Goal: Task Accomplishment & Management: Use online tool/utility

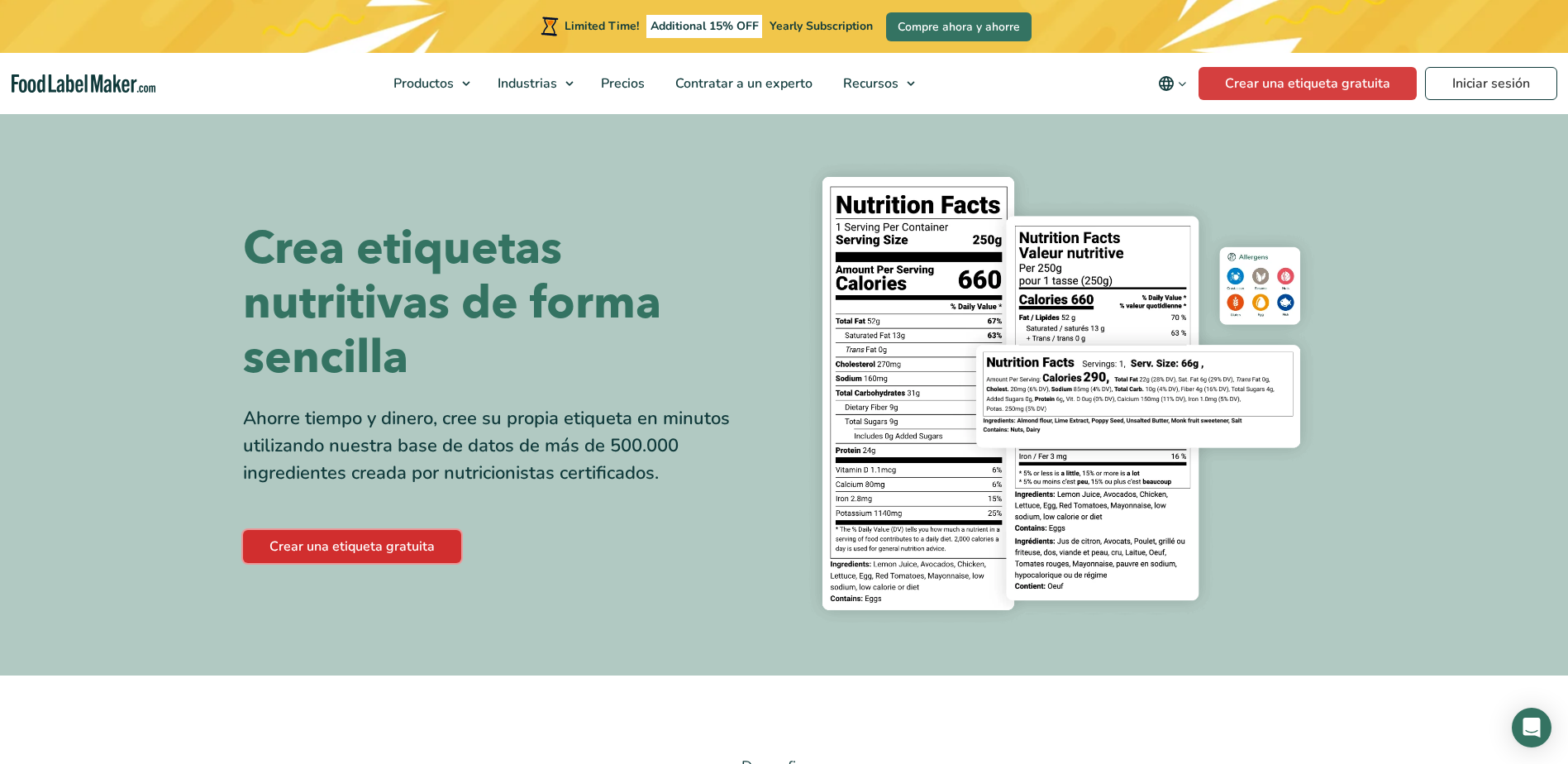
click at [407, 554] on link "Crear una etiqueta gratuita" at bounding box center [352, 546] width 218 height 33
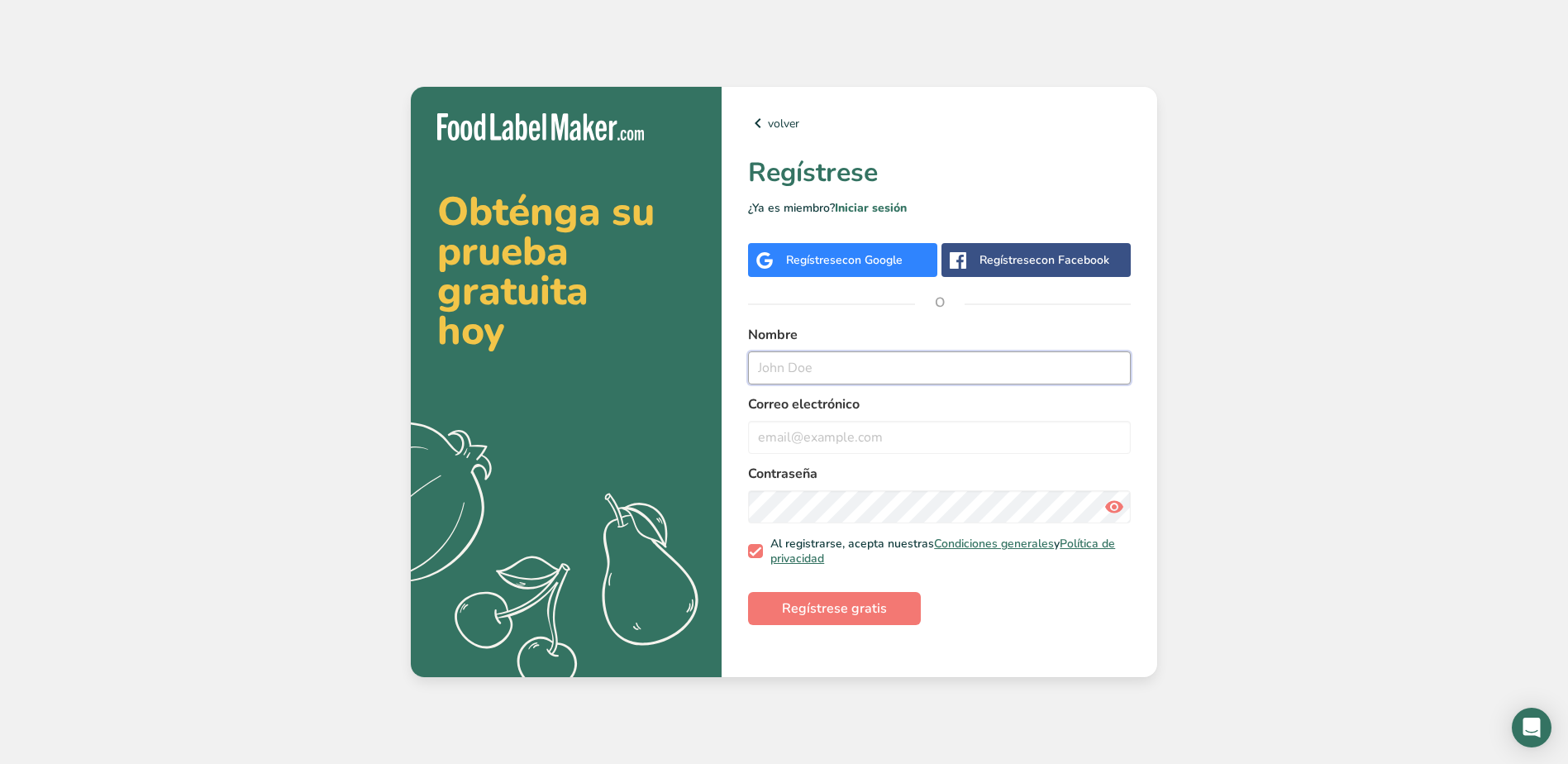
click at [899, 360] on input "text" at bounding box center [939, 368] width 383 height 33
type input "[PERSON_NAME]"
click at [877, 451] on input "email" at bounding box center [939, 437] width 383 height 33
type input "[EMAIL_ADDRESS][DOMAIN_NAME]"
click at [893, 608] on button "Regístrese gratis" at bounding box center [834, 608] width 173 height 33
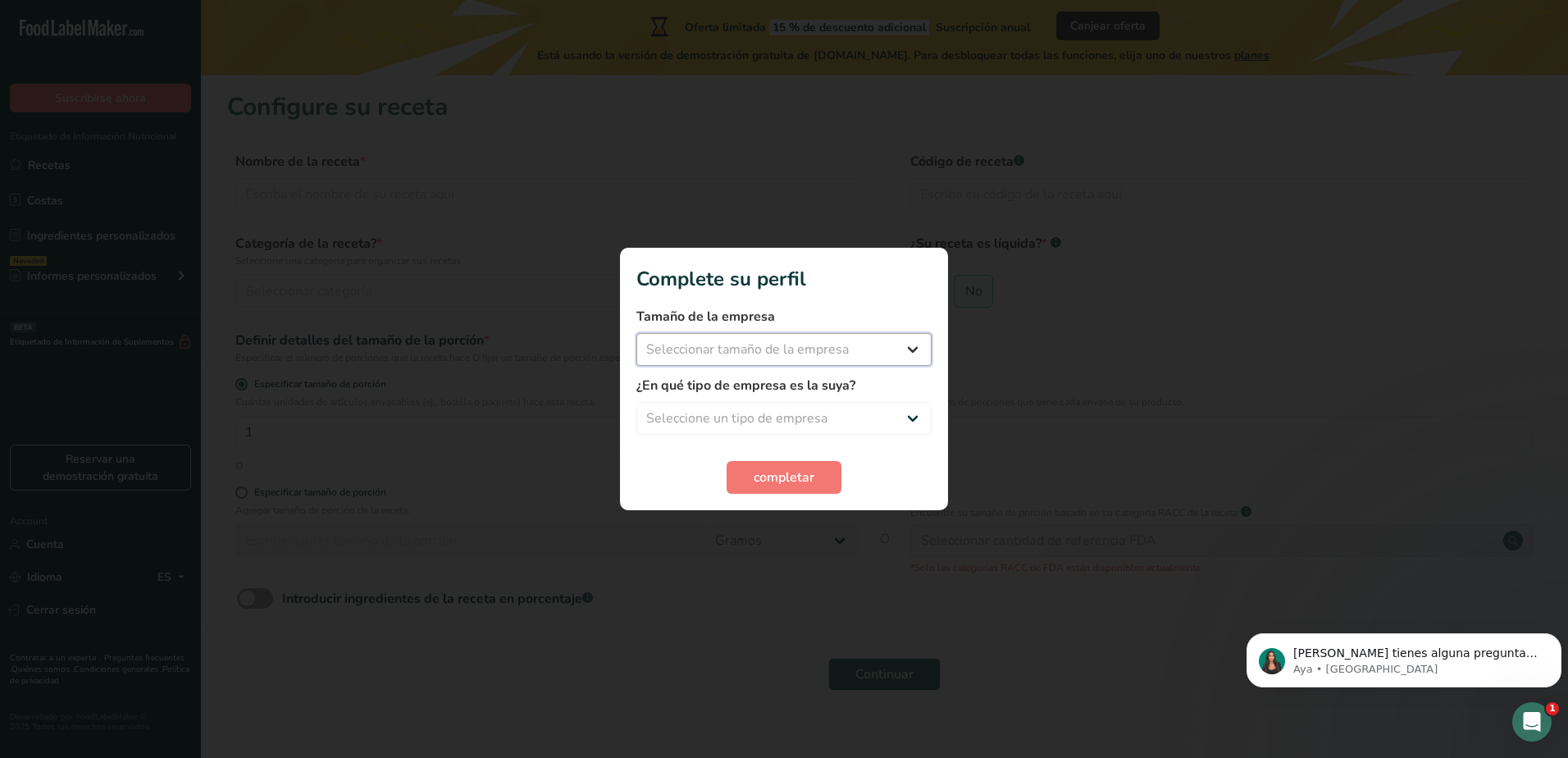
click at [743, 361] on select "Seleccionar tamaño de la empresa Menos de 10 empleados De 10 a 50 empleados De …" at bounding box center [784, 350] width 295 height 32
select select "1"
click at [637, 333] on select "Seleccionar tamaño de la empresa Menos de 10 empleados De 10 a 50 empleados De …" at bounding box center [784, 350] width 295 height 32
click at [796, 418] on select "Seleccione un tipo de empresa Fabricante de alimentos envasados Restaurante y c…" at bounding box center [784, 418] width 295 height 32
select select "1"
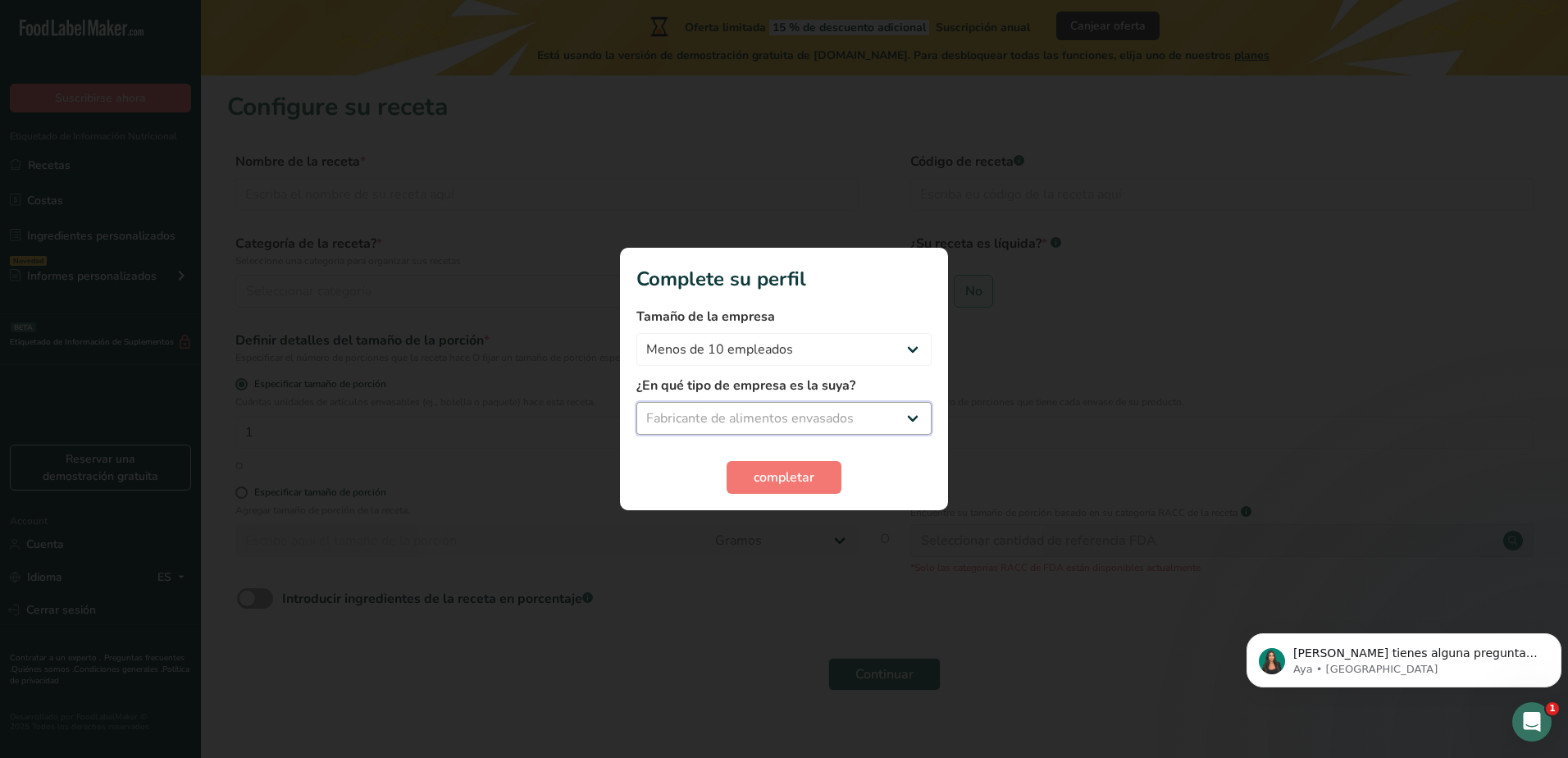
click at [637, 402] on select "Seleccione un tipo de empresa Fabricante de alimentos envasados Restaurante y c…" at bounding box center [784, 418] width 295 height 32
click at [796, 434] on select "Fabricante de alimentos envasados Restaurante y cafetería [GEOGRAPHIC_DATA] Emp…" at bounding box center [784, 418] width 295 height 32
click at [939, 481] on section "Complete su perfil Tamaño de la empresa Menos de 10 empleados De 10 a 50 emplea…" at bounding box center [784, 379] width 328 height 262
click at [800, 473] on span "completar" at bounding box center [784, 477] width 61 height 20
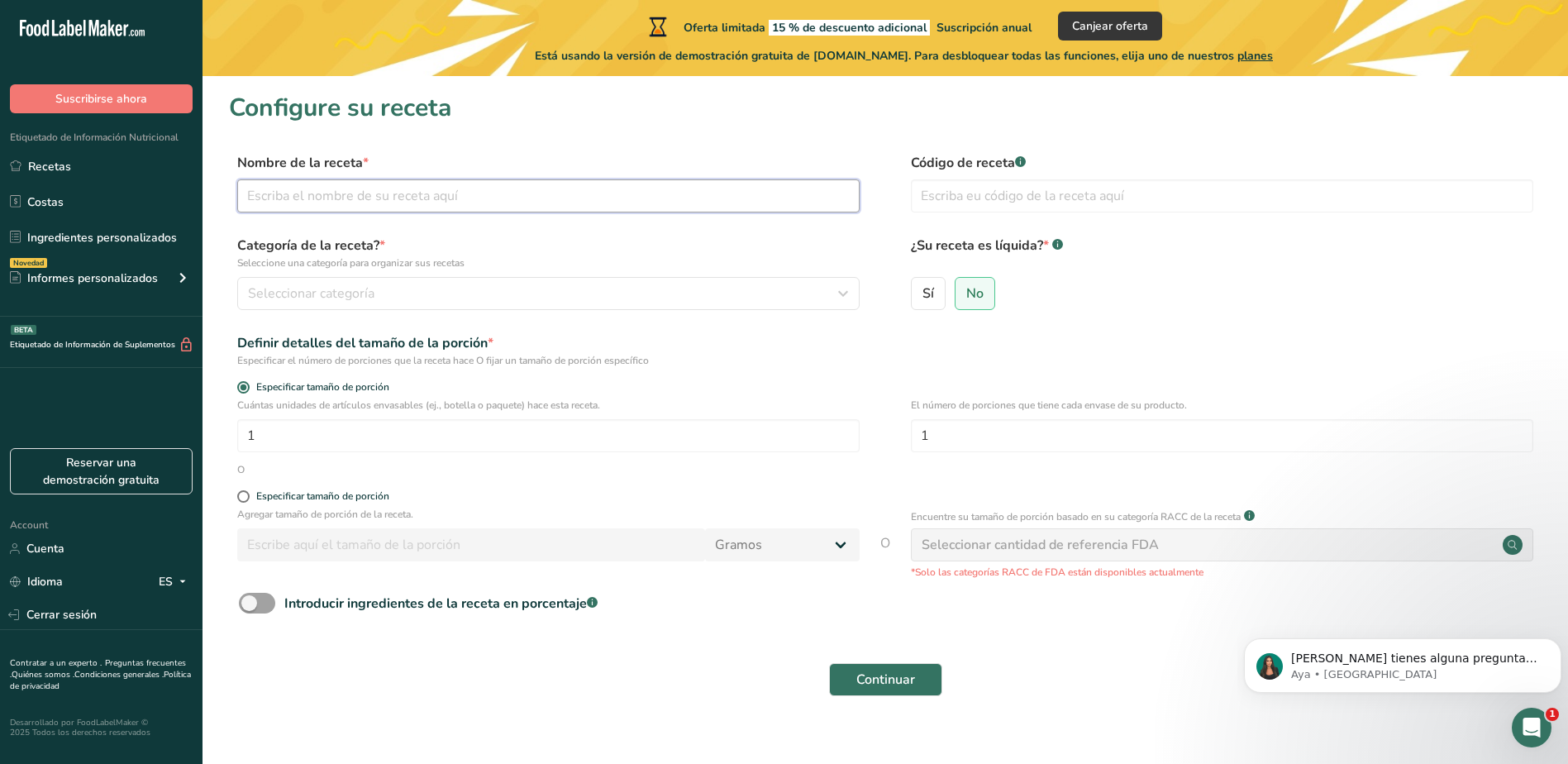
click at [389, 203] on input "text" at bounding box center [548, 196] width 623 height 33
click at [491, 198] on input "text" at bounding box center [548, 196] width 623 height 33
type input "DETOX"
click at [443, 282] on button "Seleccionar categoría" at bounding box center [548, 293] width 623 height 33
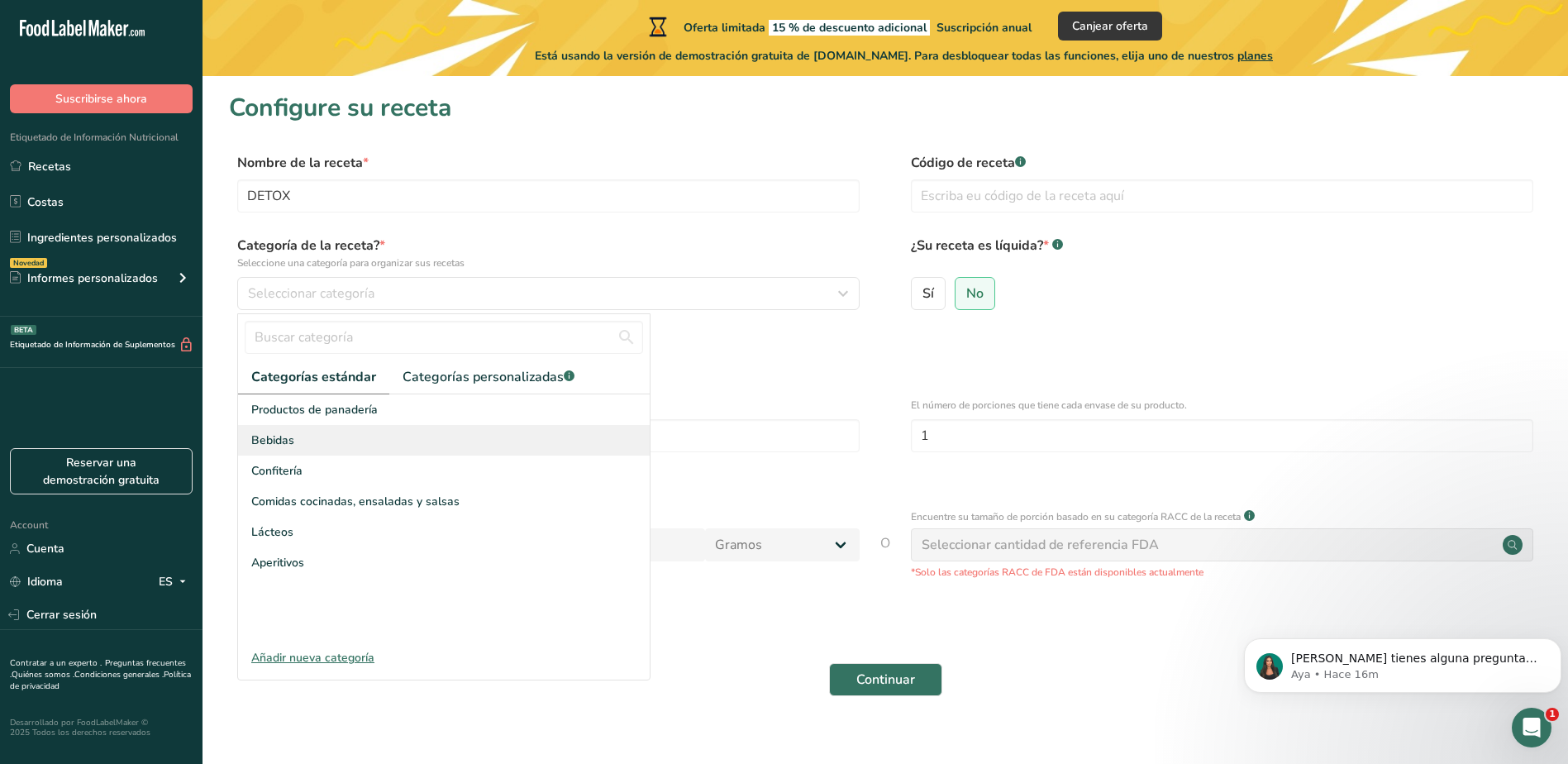
click at [357, 448] on div "Bebidas" at bounding box center [444, 440] width 412 height 31
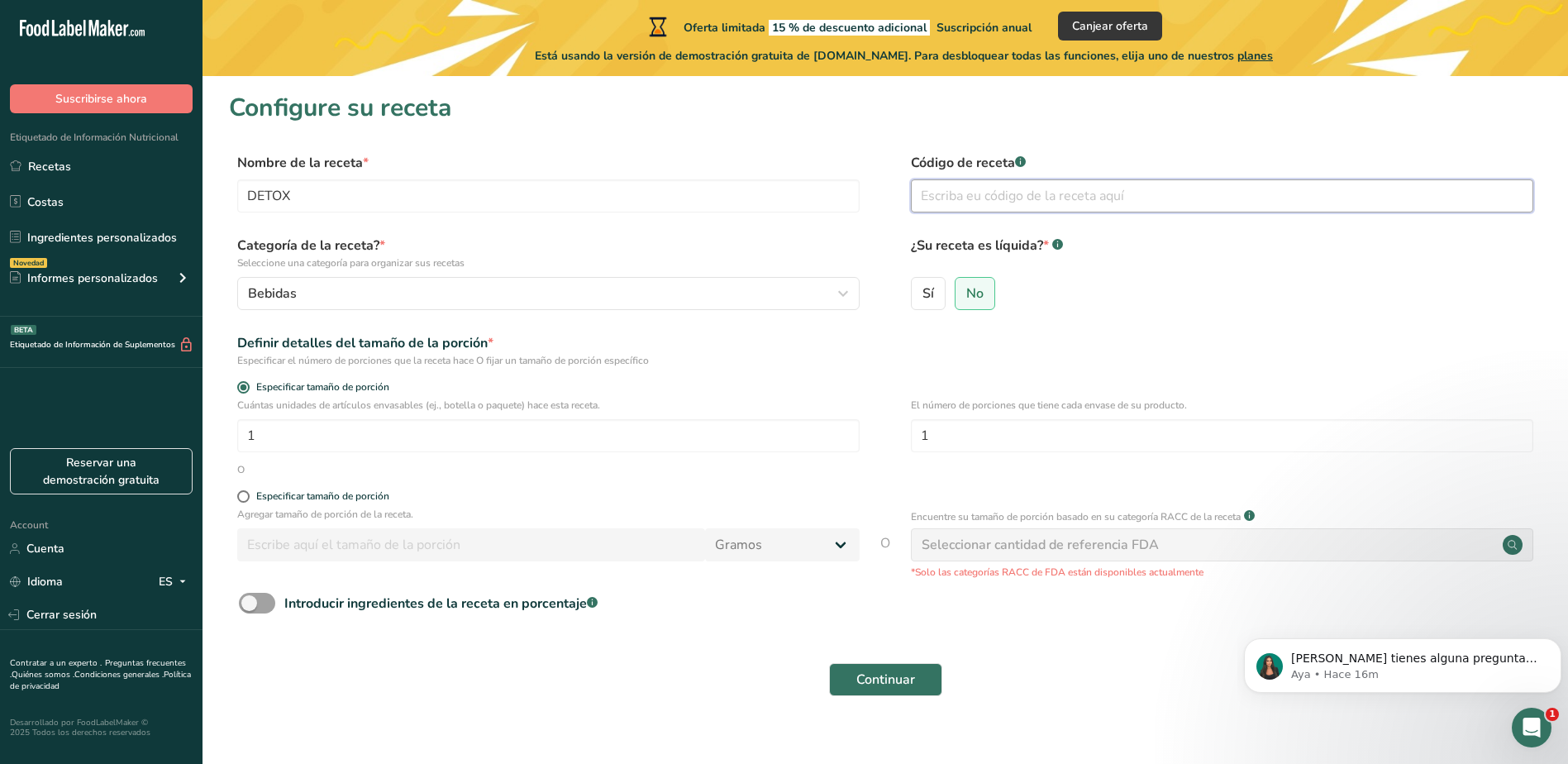
click at [1028, 189] on input "text" at bounding box center [1222, 196] width 623 height 33
click at [930, 297] on span "Sí" at bounding box center [928, 293] width 11 height 16
click at [923, 297] on input "Sí" at bounding box center [917, 293] width 10 height 10
radio input "true"
radio input "false"
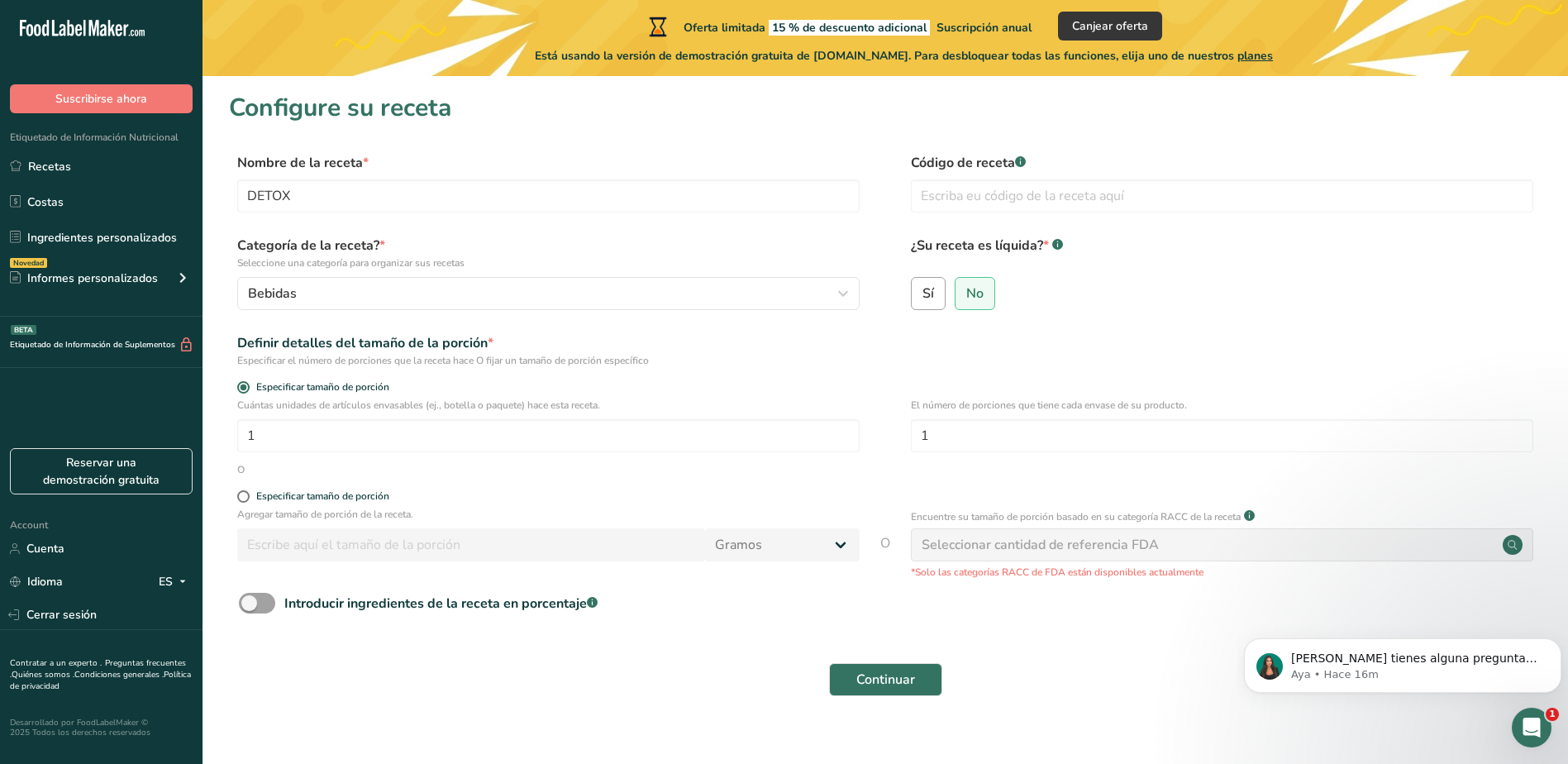
select select "22"
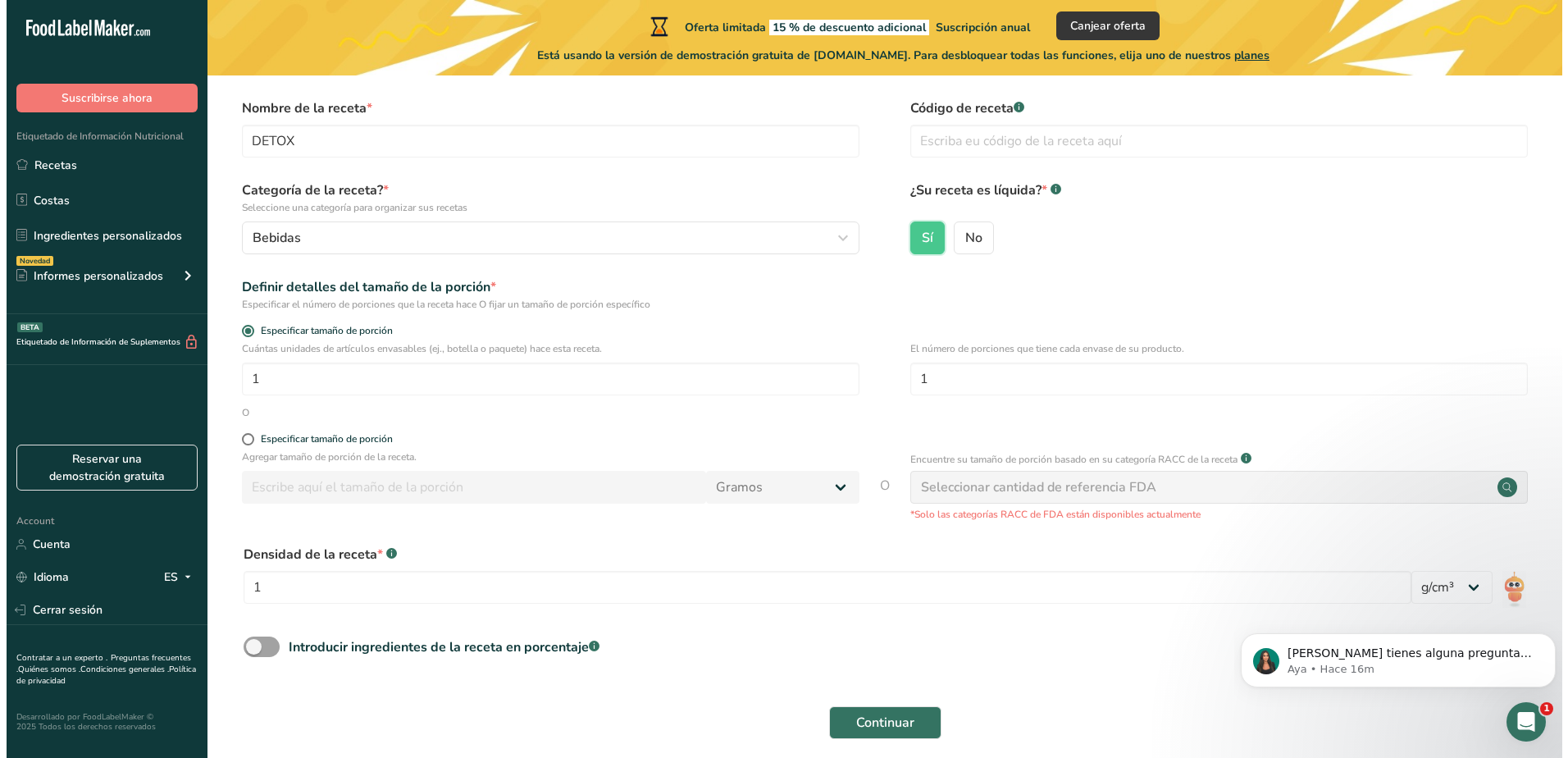
scroll to position [82, 0]
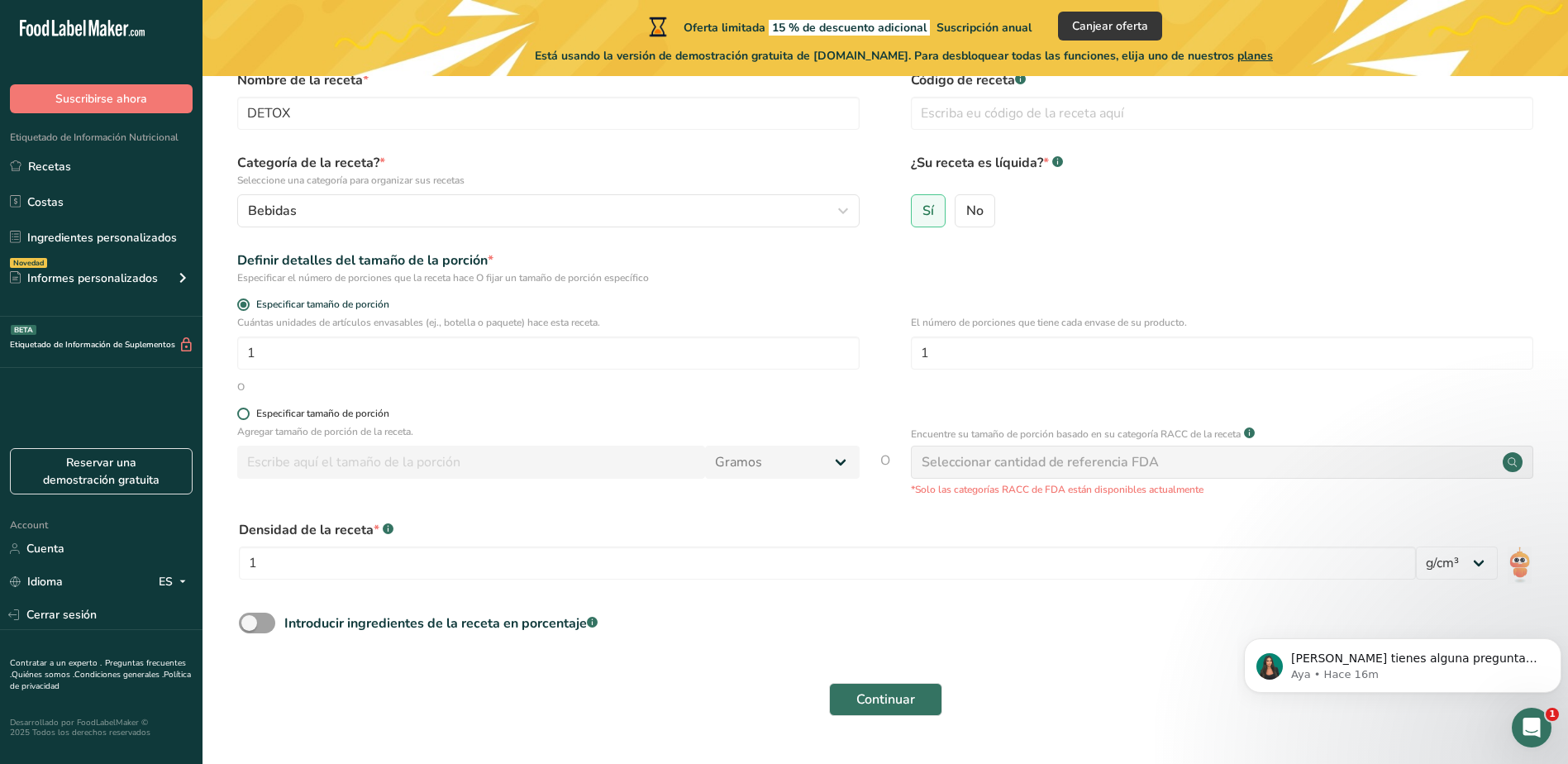
click at [245, 409] on span at bounding box center [243, 413] width 12 height 12
click at [245, 409] on input "Especificar tamaño de porción" at bounding box center [242, 413] width 10 height 10
radio input "true"
radio input "false"
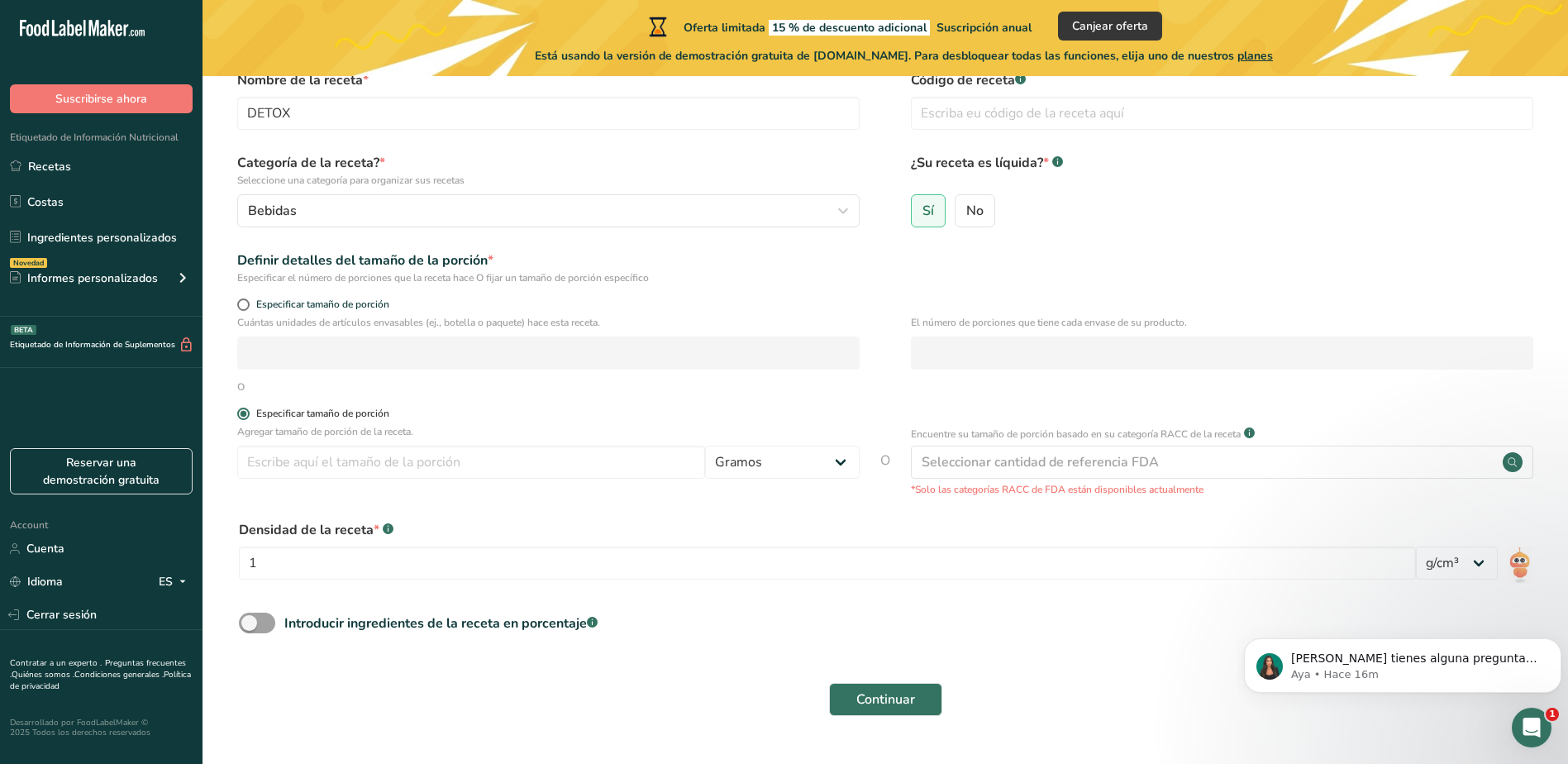
click at [245, 409] on span at bounding box center [243, 413] width 12 height 12
click at [245, 409] on input "Especificar tamaño de porción" at bounding box center [242, 413] width 10 height 10
click at [243, 309] on span at bounding box center [243, 304] width 12 height 12
click at [243, 309] on input "Especificar tamaño de porción" at bounding box center [242, 304] width 10 height 10
radio input "true"
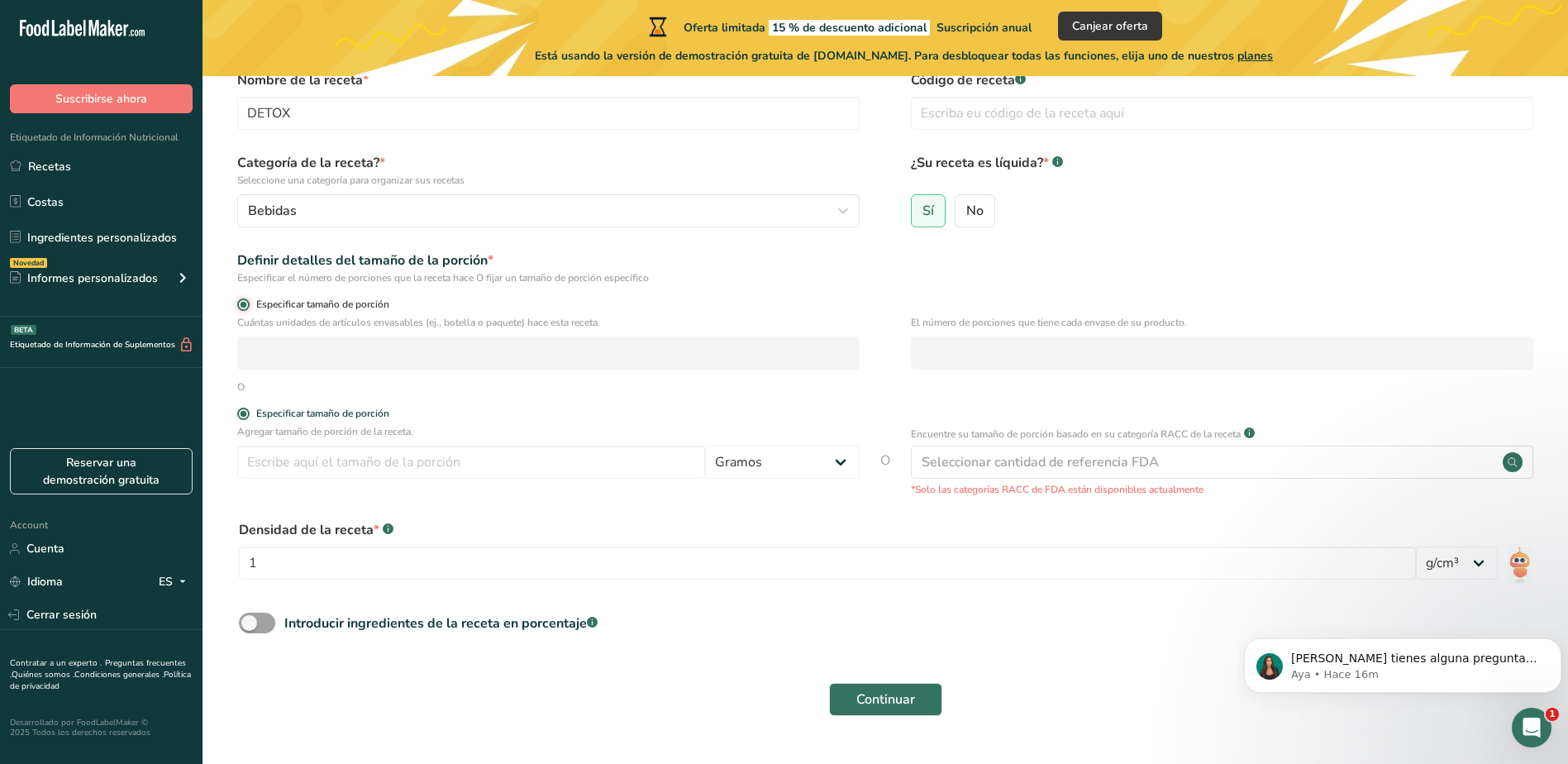
radio input "false"
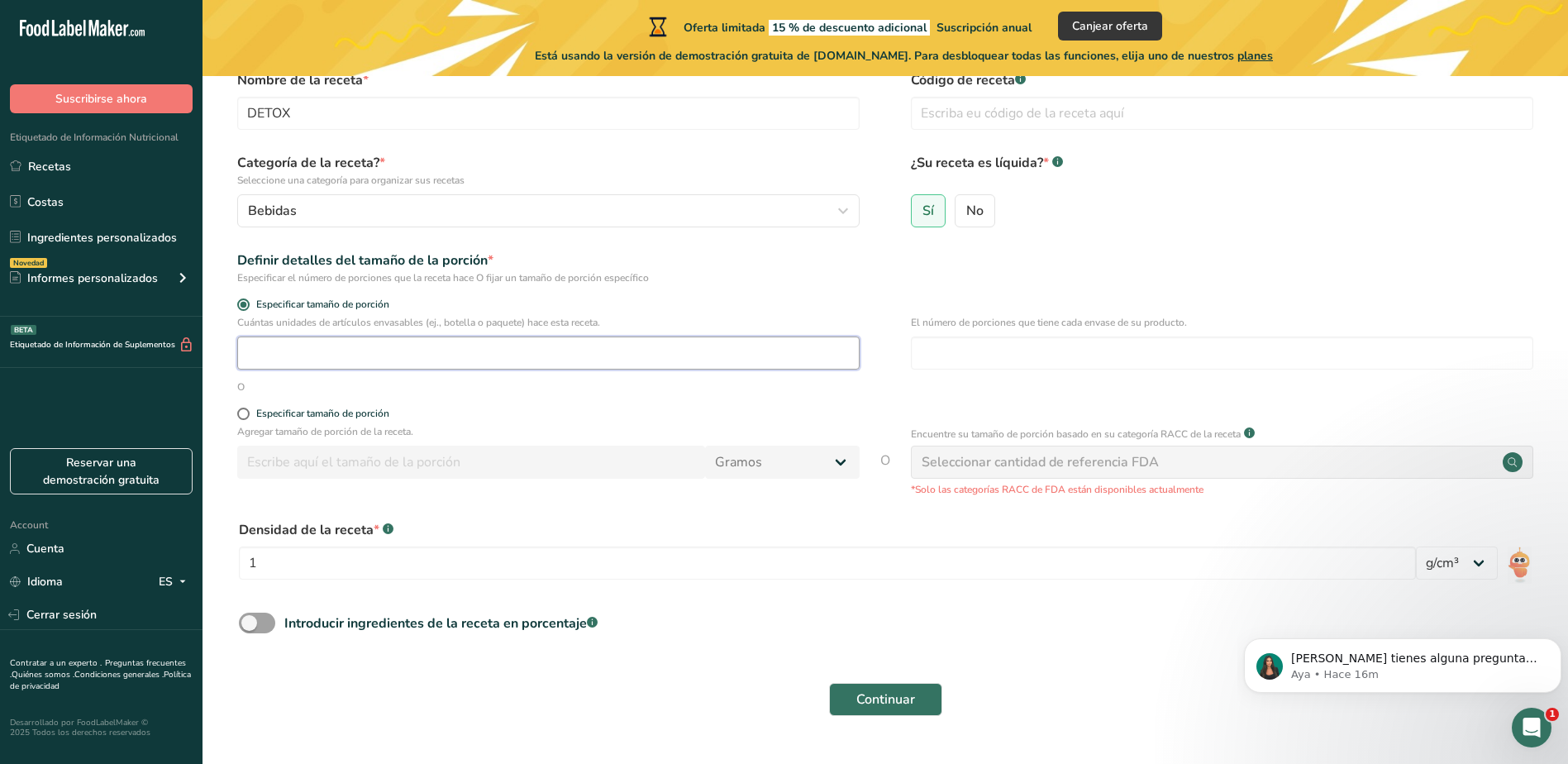
click at [286, 366] on input "number" at bounding box center [548, 353] width 623 height 33
type input "300"
click at [246, 417] on span at bounding box center [243, 413] width 12 height 12
click at [246, 417] on input "Especificar tamaño de porción" at bounding box center [242, 413] width 10 height 10
radio input "true"
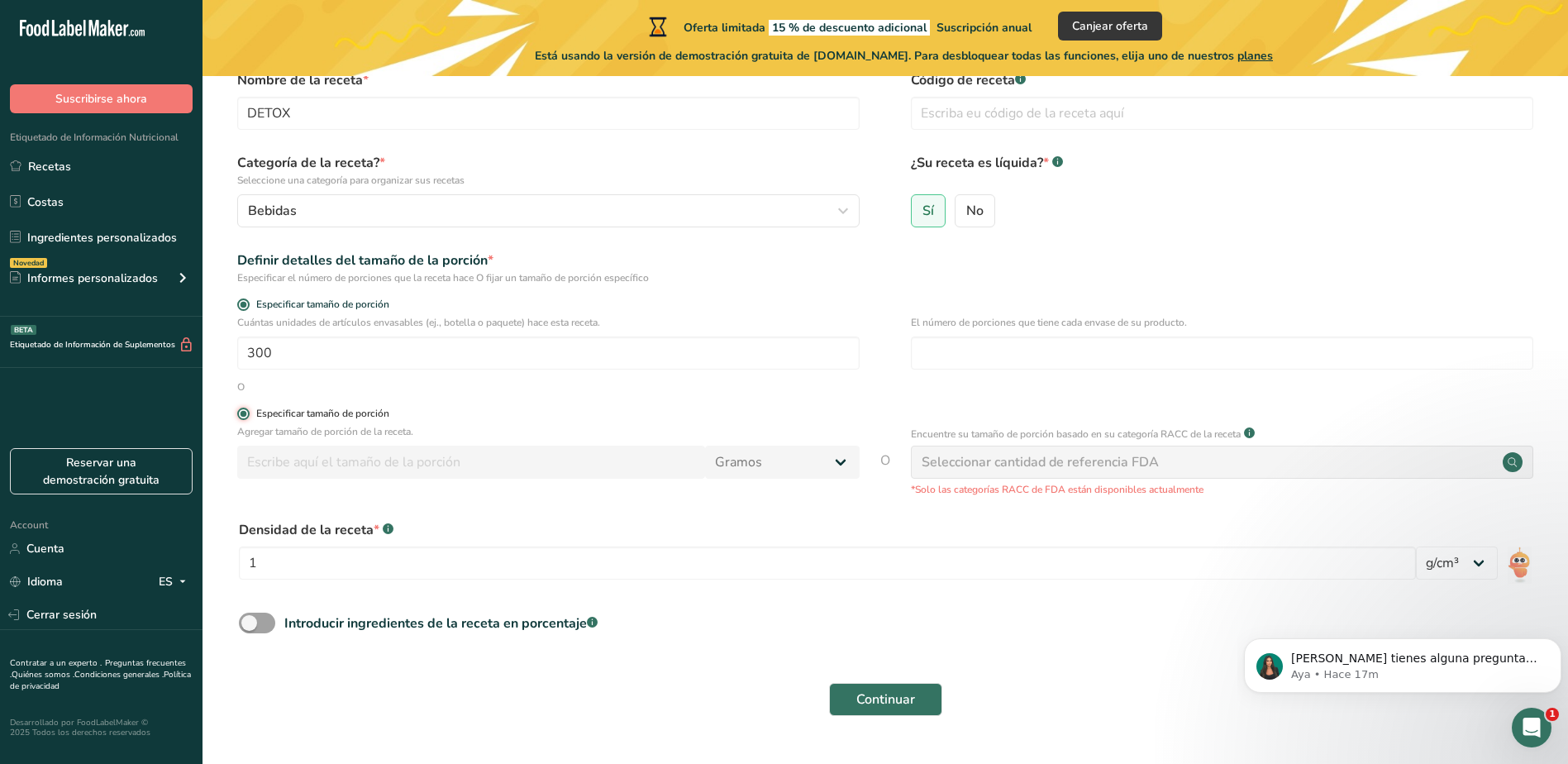
radio input "false"
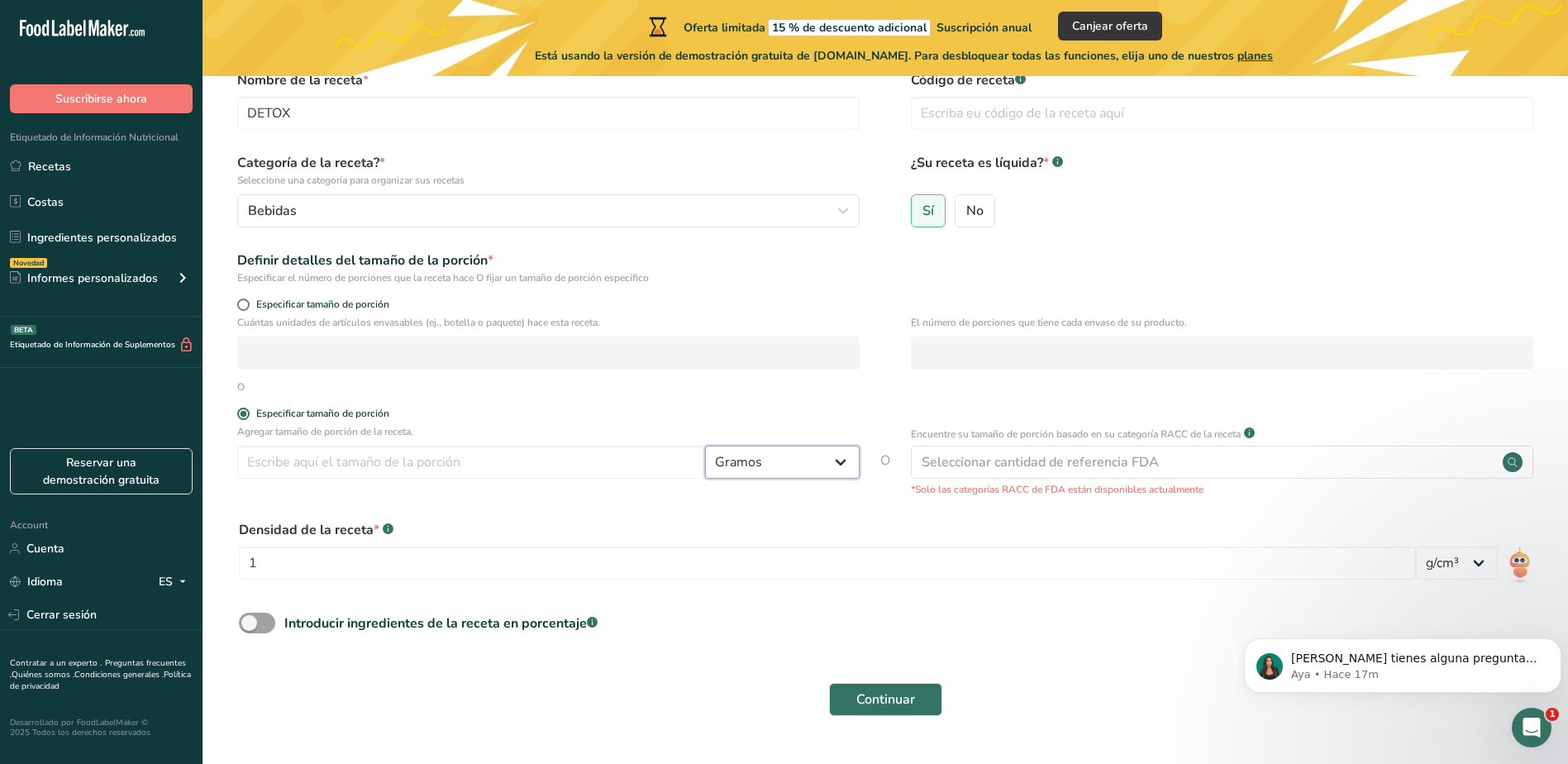
click at [848, 471] on select "Gramos kg mg mcg libras onza [GEOGRAPHIC_DATA] mL onza líquida [GEOGRAPHIC_DATA…" at bounding box center [782, 462] width 154 height 33
select select "17"
click at [706, 445] on select "Gramos kg mg mcg libras onza [GEOGRAPHIC_DATA] mL onza líquida [GEOGRAPHIC_DATA…" at bounding box center [782, 462] width 154 height 33
click at [453, 465] on input "number" at bounding box center [470, 462] width 468 height 33
type input "300"
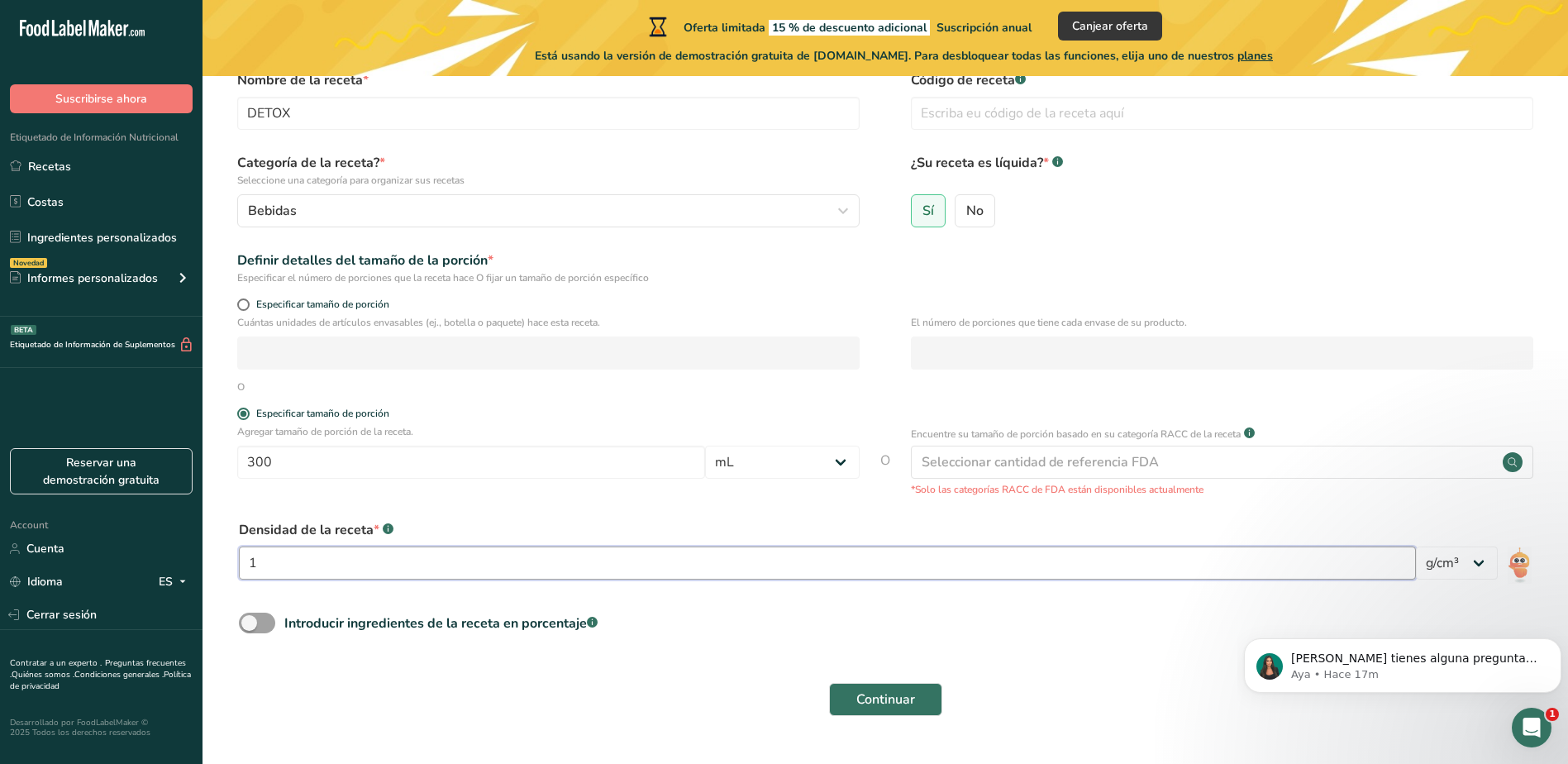
click at [421, 560] on input "1" at bounding box center [827, 562] width 1177 height 33
click at [1486, 567] on select "lb/pie³ g/cm³" at bounding box center [1457, 562] width 82 height 33
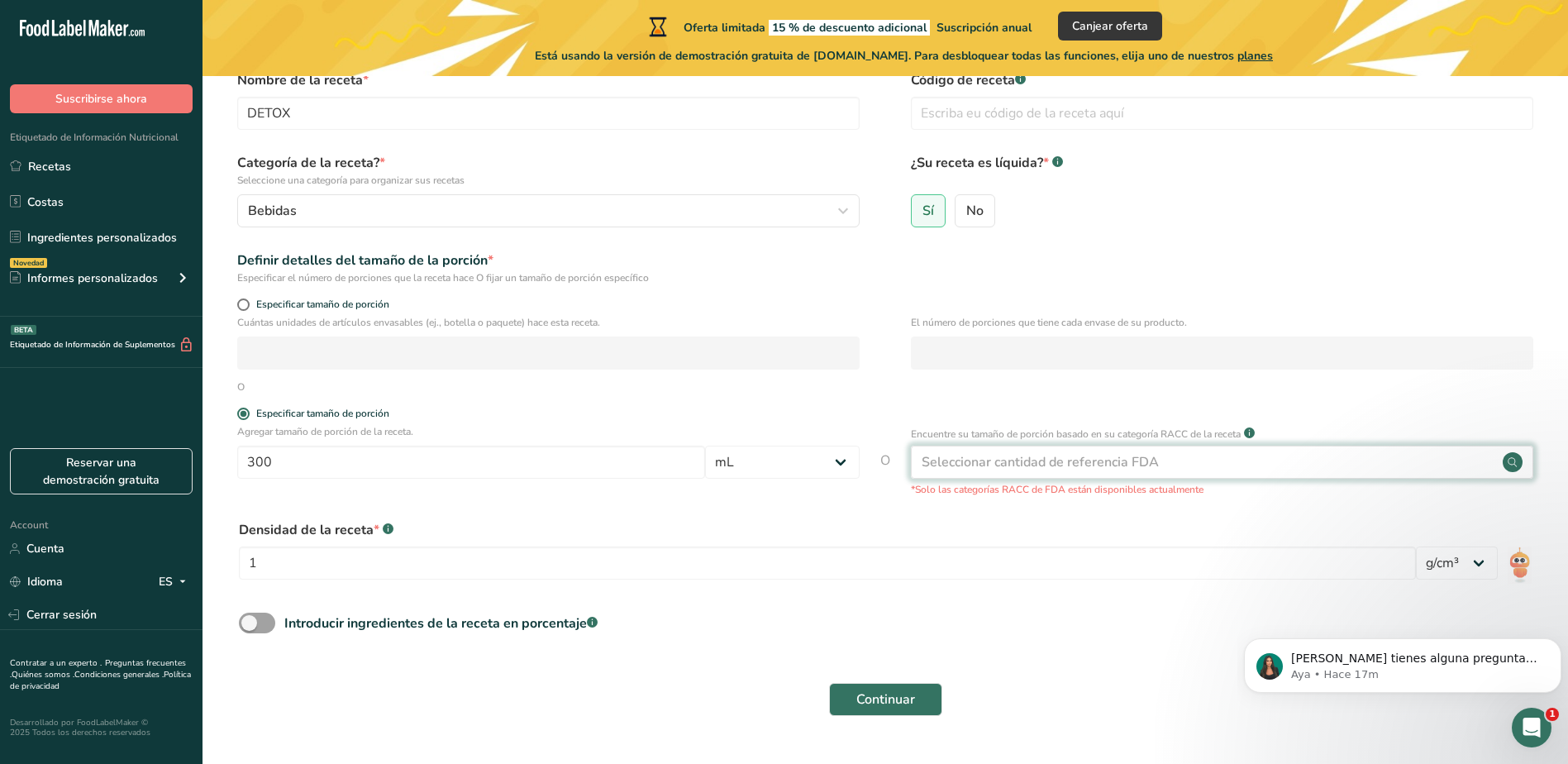
click at [1098, 460] on div "Seleccionar cantidad de referencia FDA" at bounding box center [1040, 462] width 237 height 20
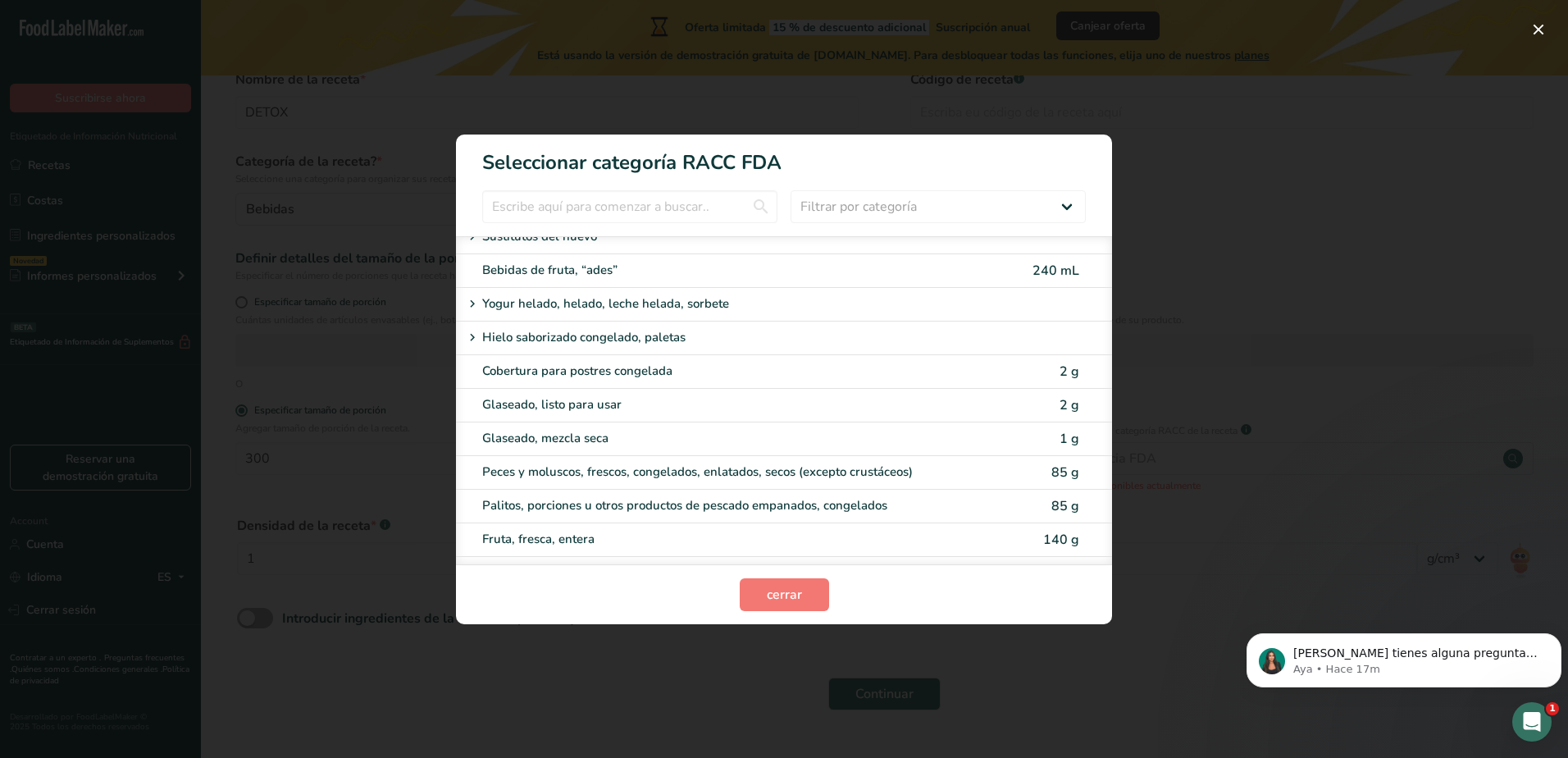
scroll to position [1230, 0]
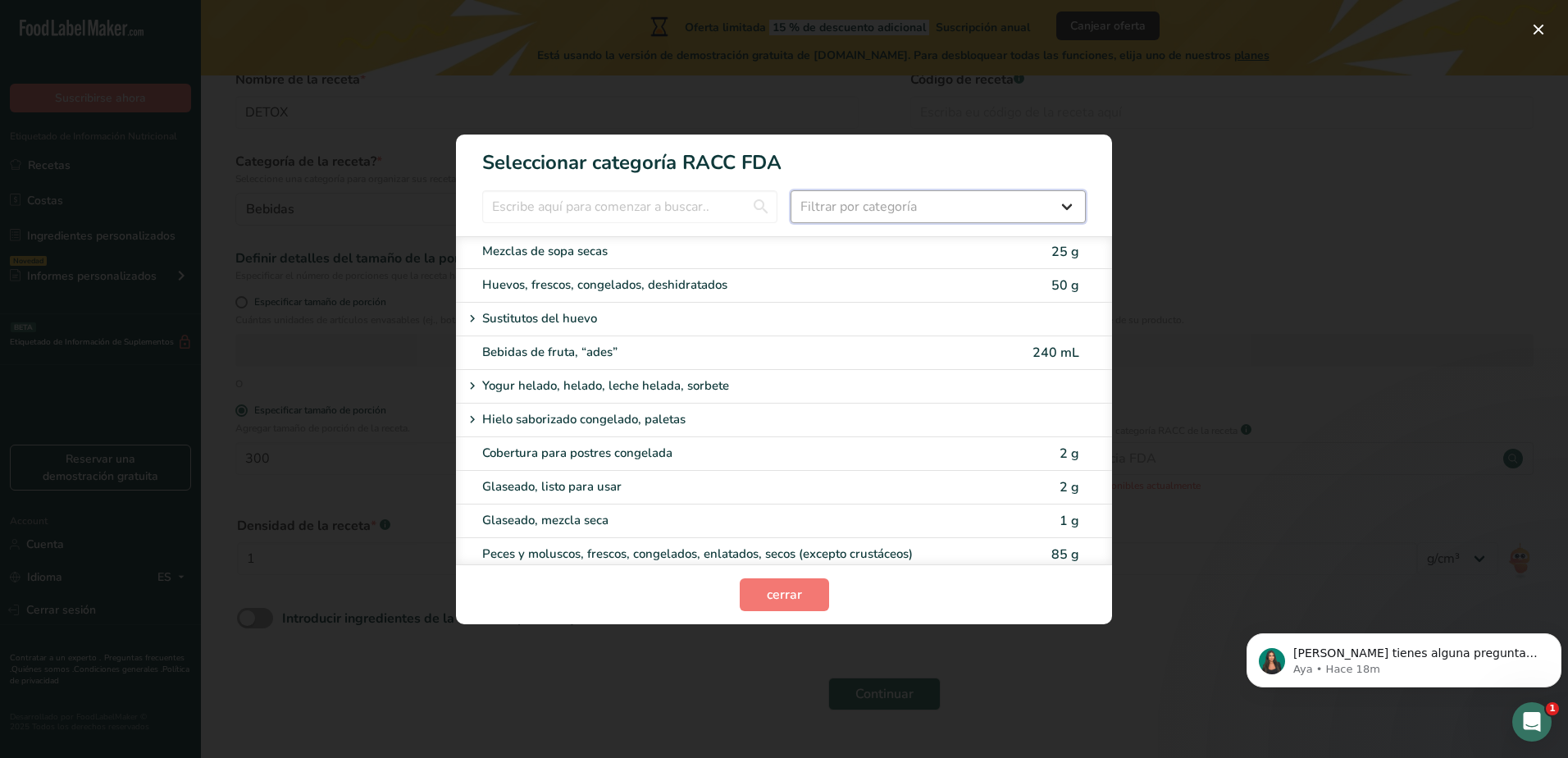
click at [934, 191] on select "Filtrar por categoría Todos Productos de panadería Bebidas Cereales y otros pro…" at bounding box center [937, 207] width 295 height 32
select select "6"
click at [790, 191] on select "Filtrar por categoría Todos Productos de panadería Bebidas Cereales y otros pro…" at bounding box center [937, 207] width 295 height 32
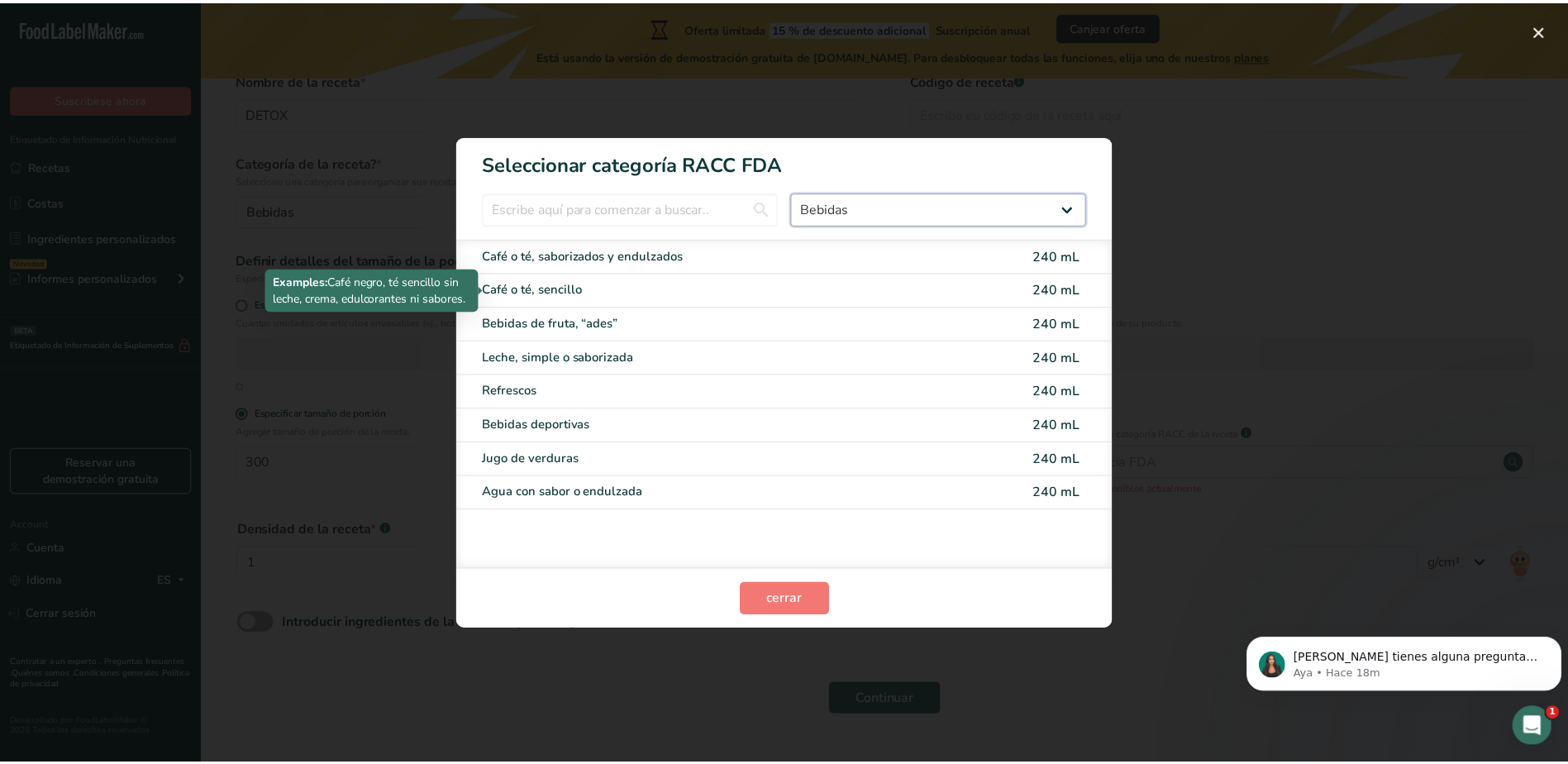
scroll to position [0, 0]
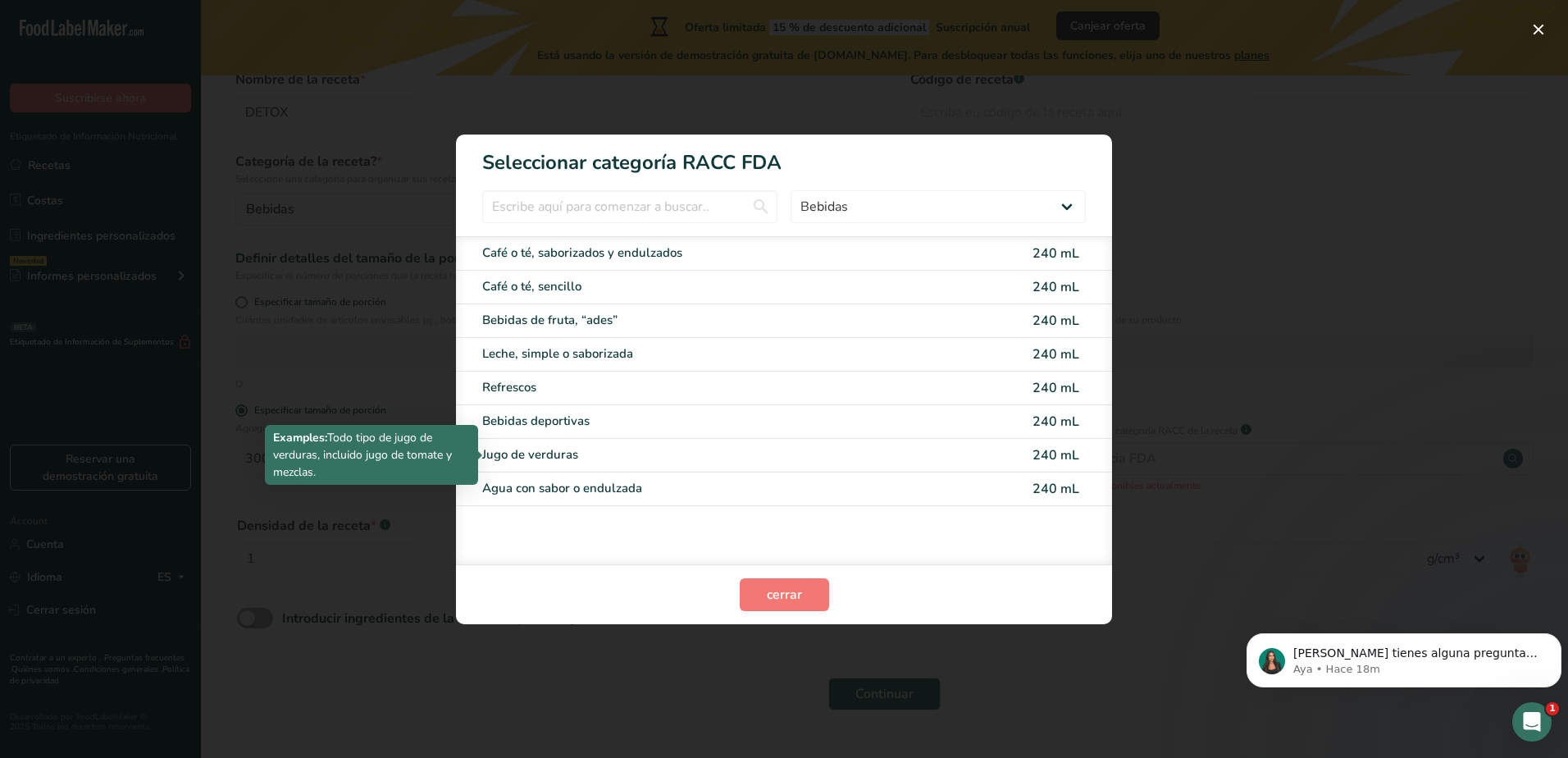
click at [620, 459] on div "Jugo de verduras" at bounding box center [714, 455] width 466 height 19
type input "240"
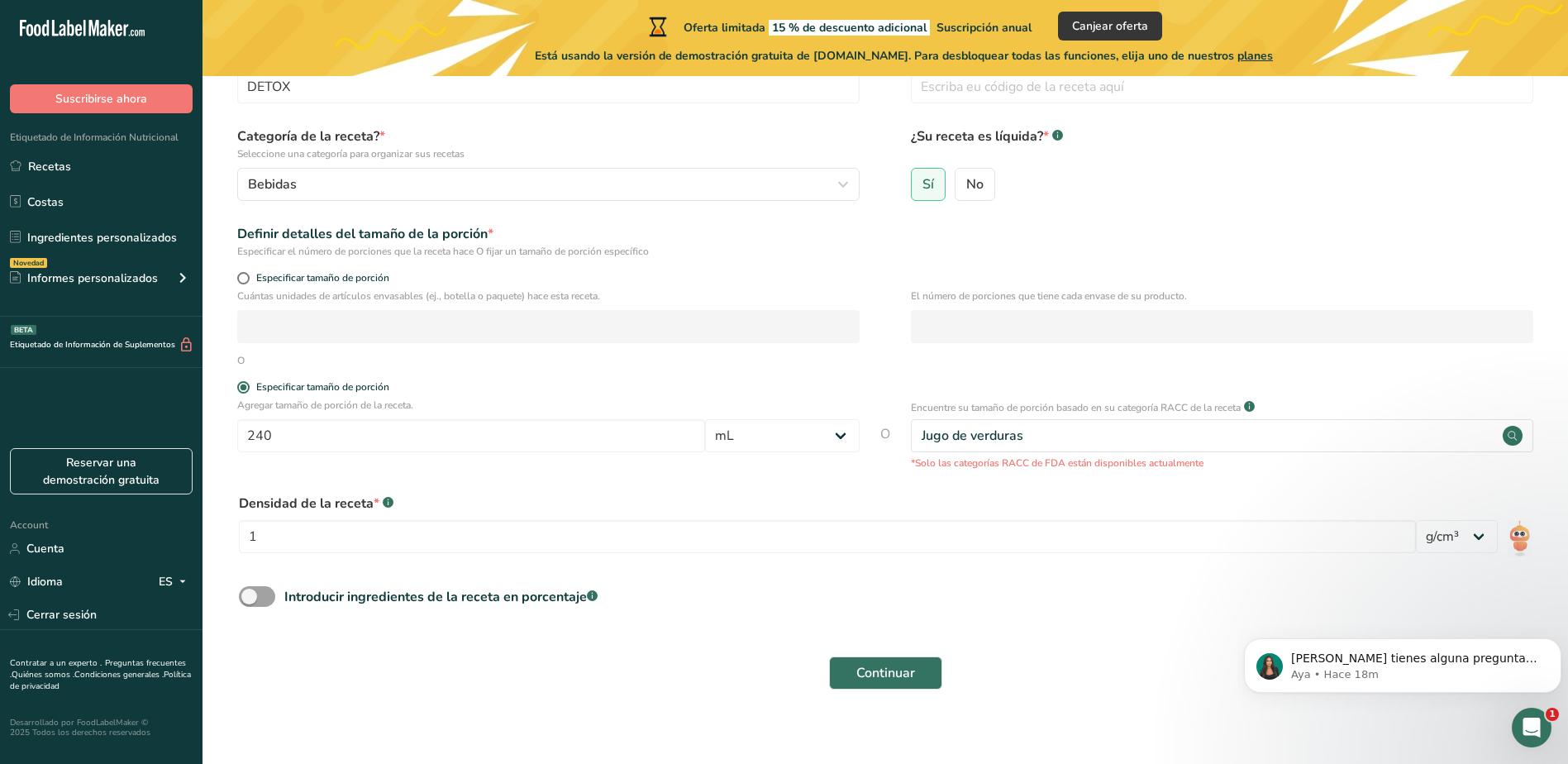
scroll to position [124, 0]
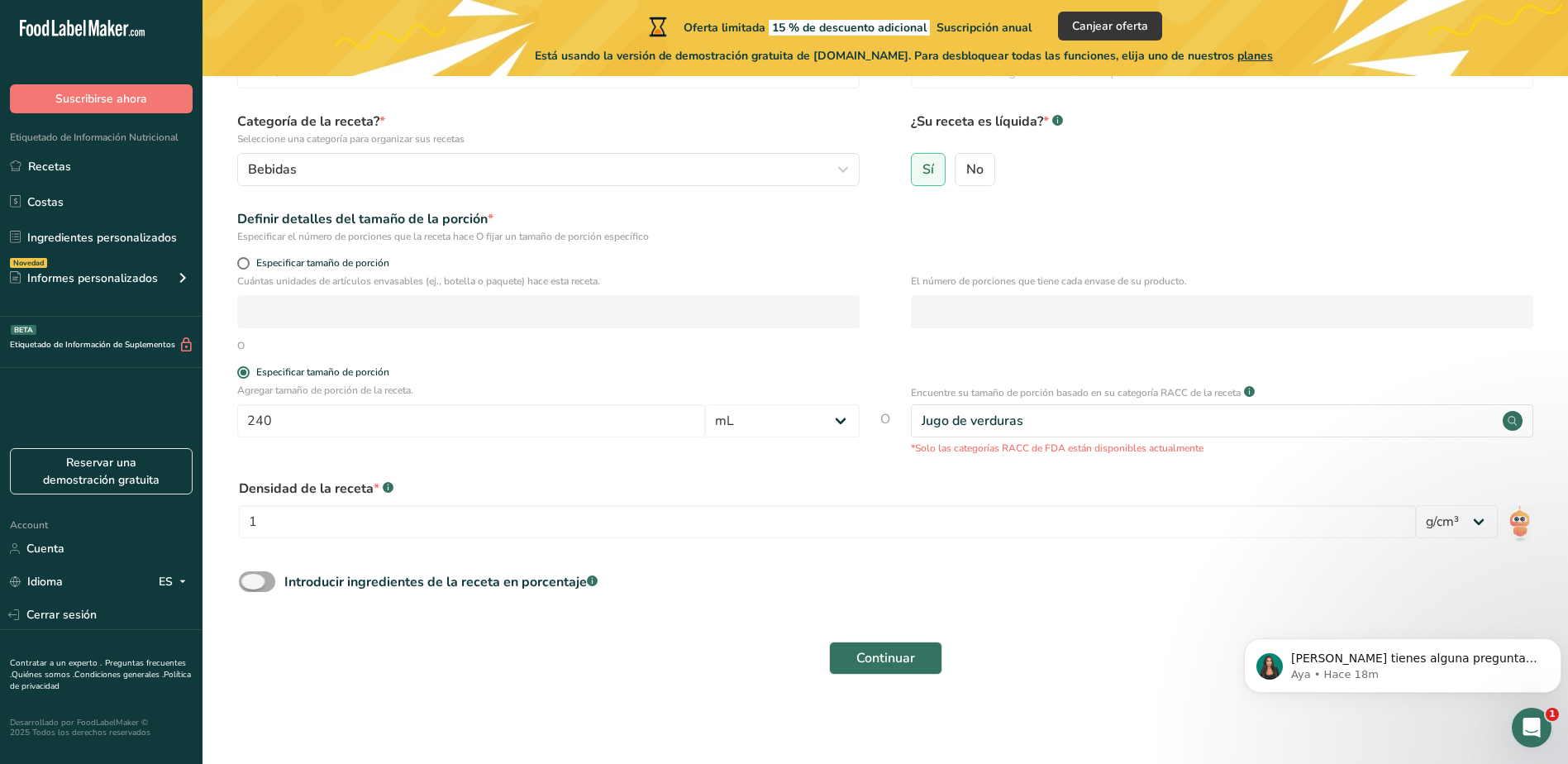
click at [258, 578] on span at bounding box center [257, 581] width 36 height 21
click at [250, 578] on input "Introducir ingredientes de la receta en porcentaje .a-a{fill:#347362;}.b-a{fill…" at bounding box center [244, 581] width 10 height 10
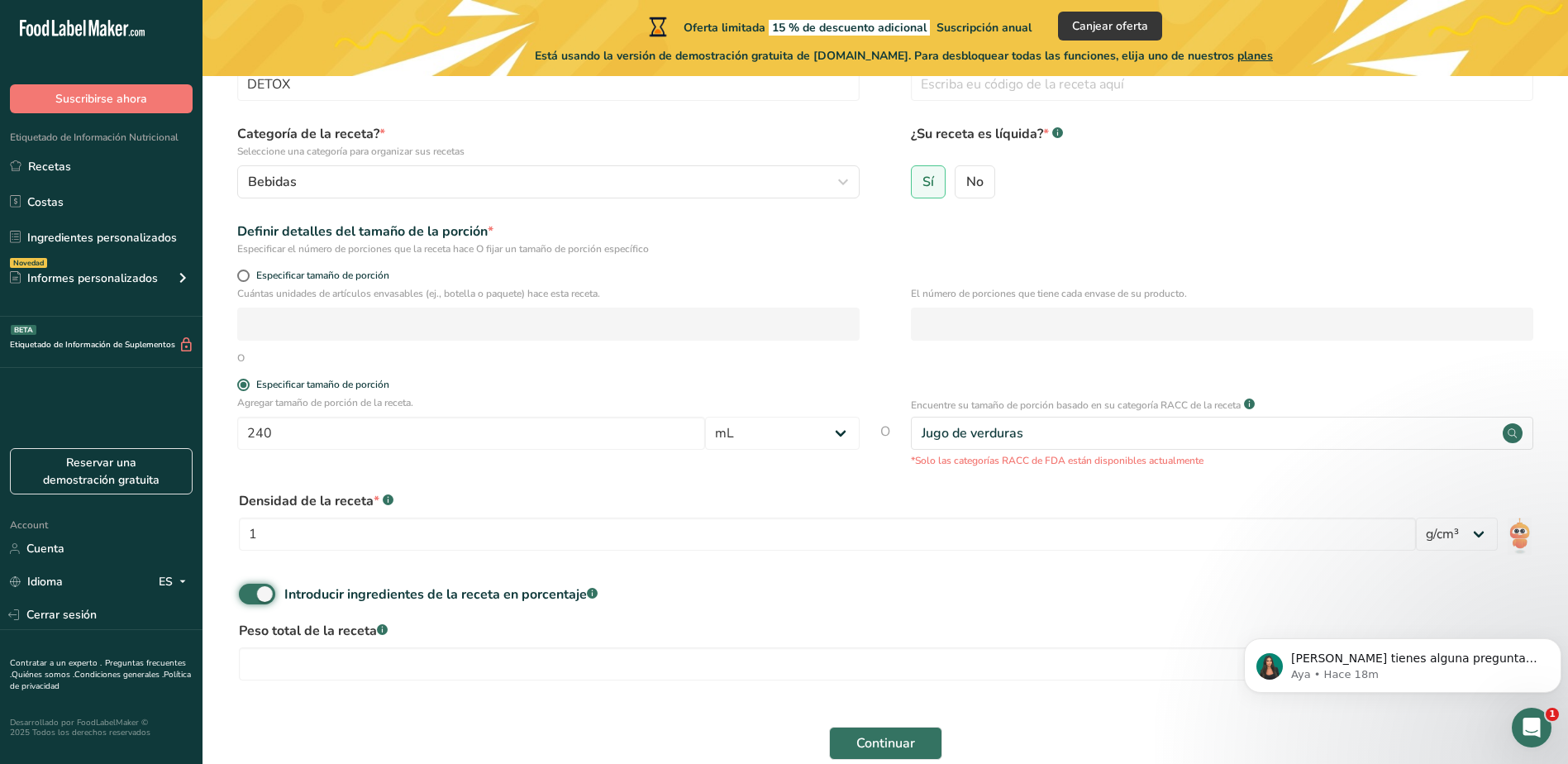
scroll to position [0, 0]
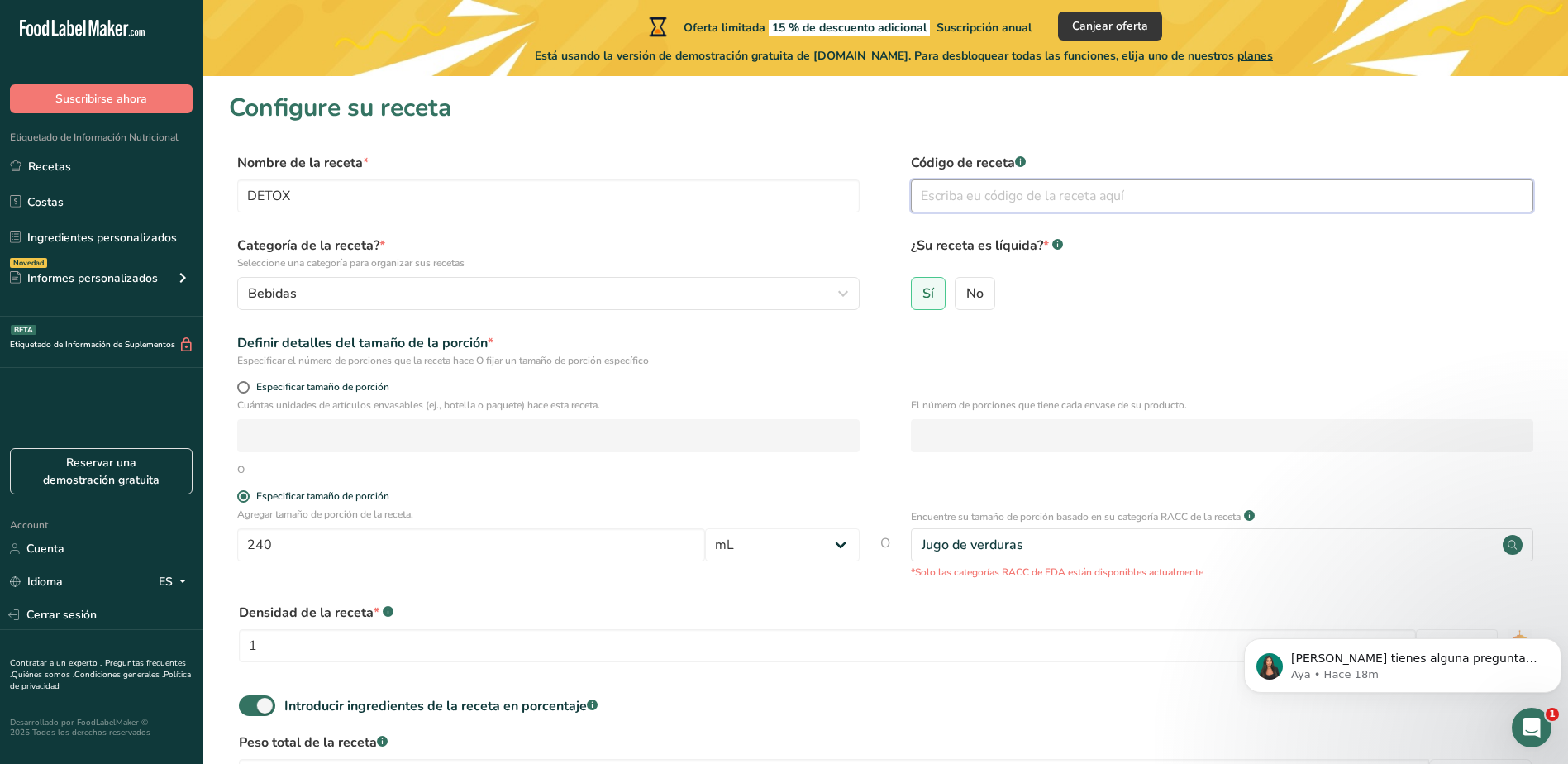
click at [986, 196] on input "text" at bounding box center [1222, 196] width 623 height 33
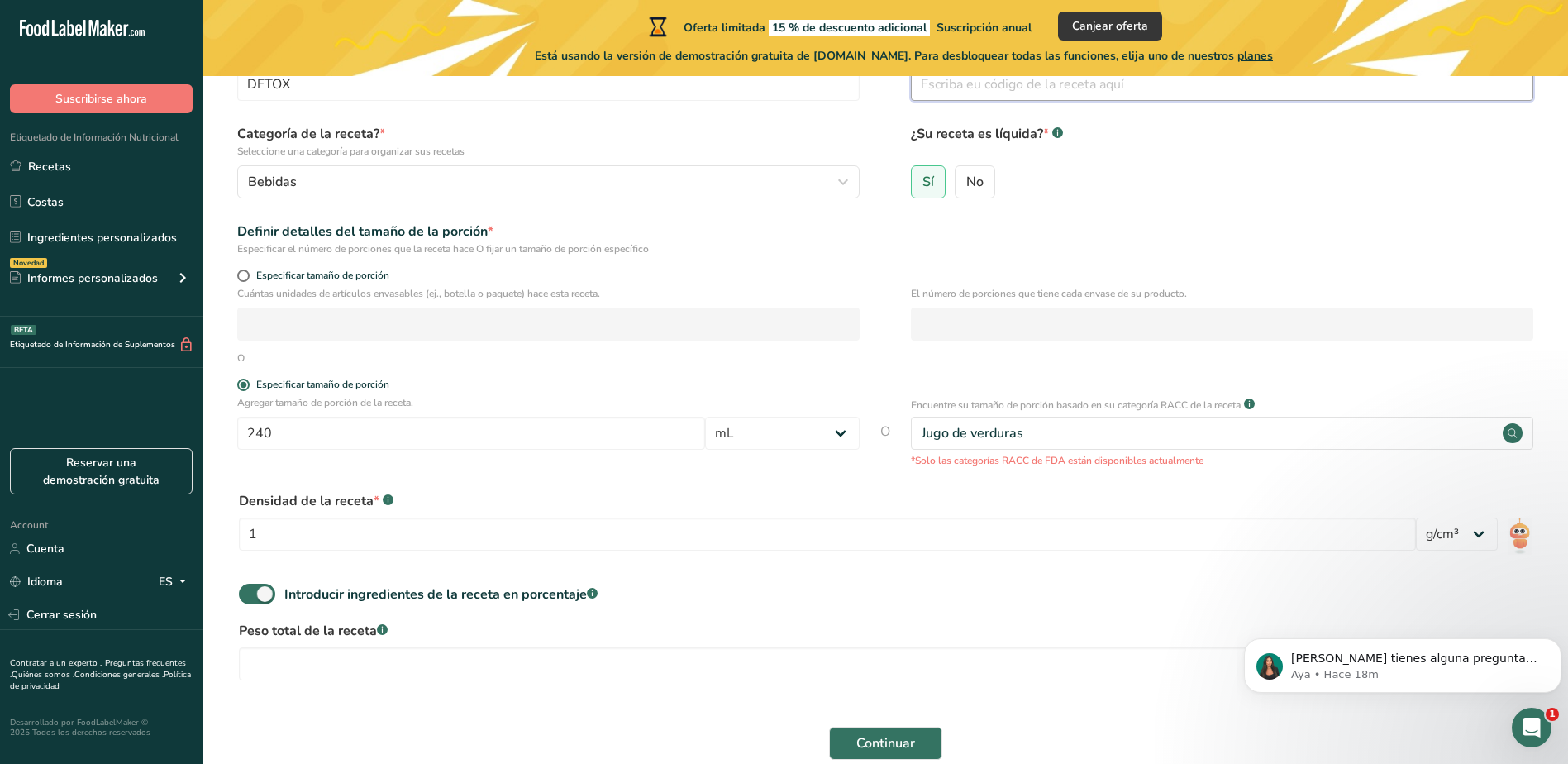
scroll to position [196, 0]
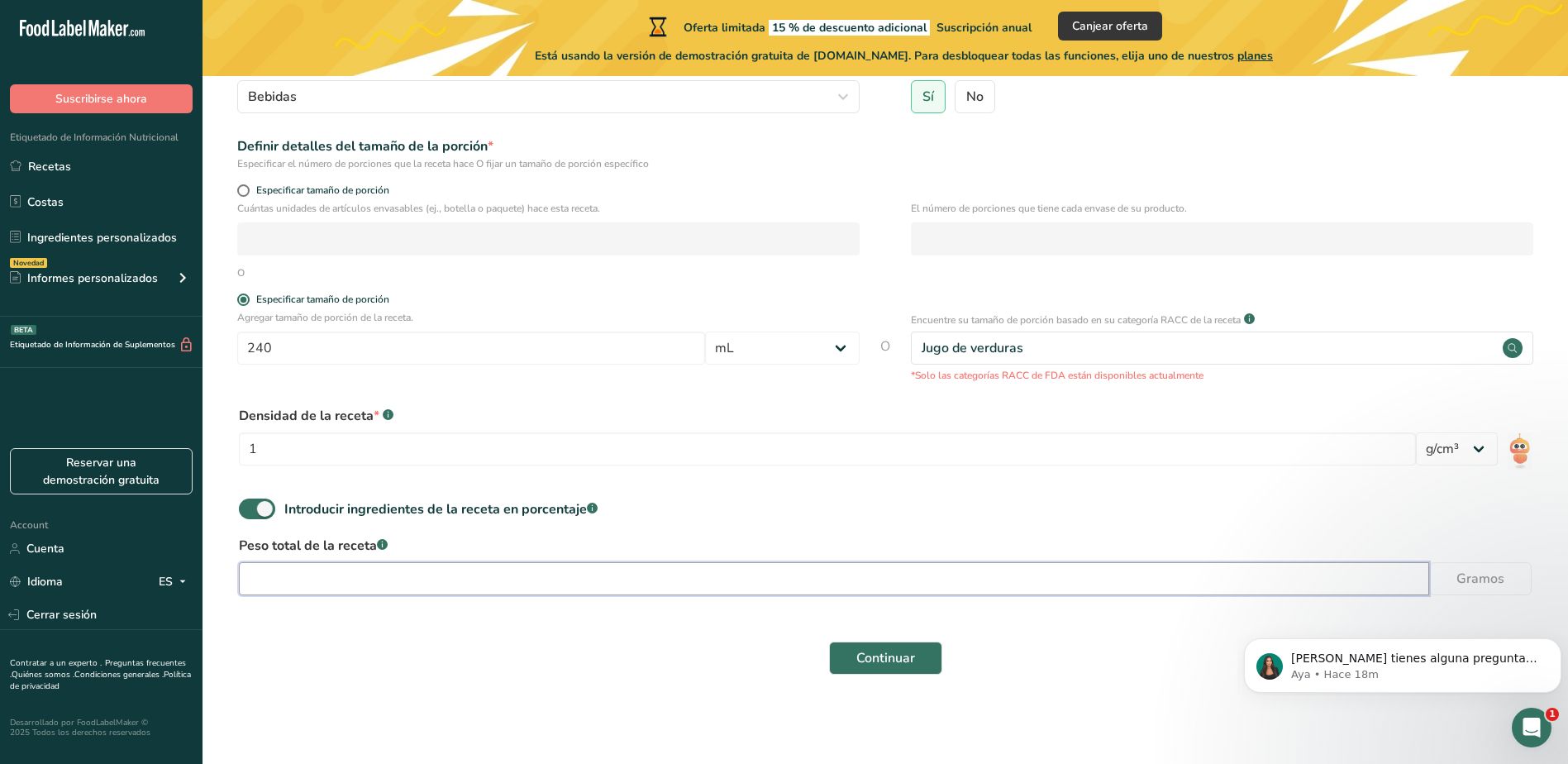
click at [365, 587] on input "number" at bounding box center [834, 579] width 1191 height 33
click at [268, 513] on span at bounding box center [257, 509] width 36 height 21
click at [250, 513] on input "Introducir ingredientes de la receta en porcentaje .a-a{fill:#347362;}.b-a{fill…" at bounding box center [244, 508] width 10 height 10
checkbox input "false"
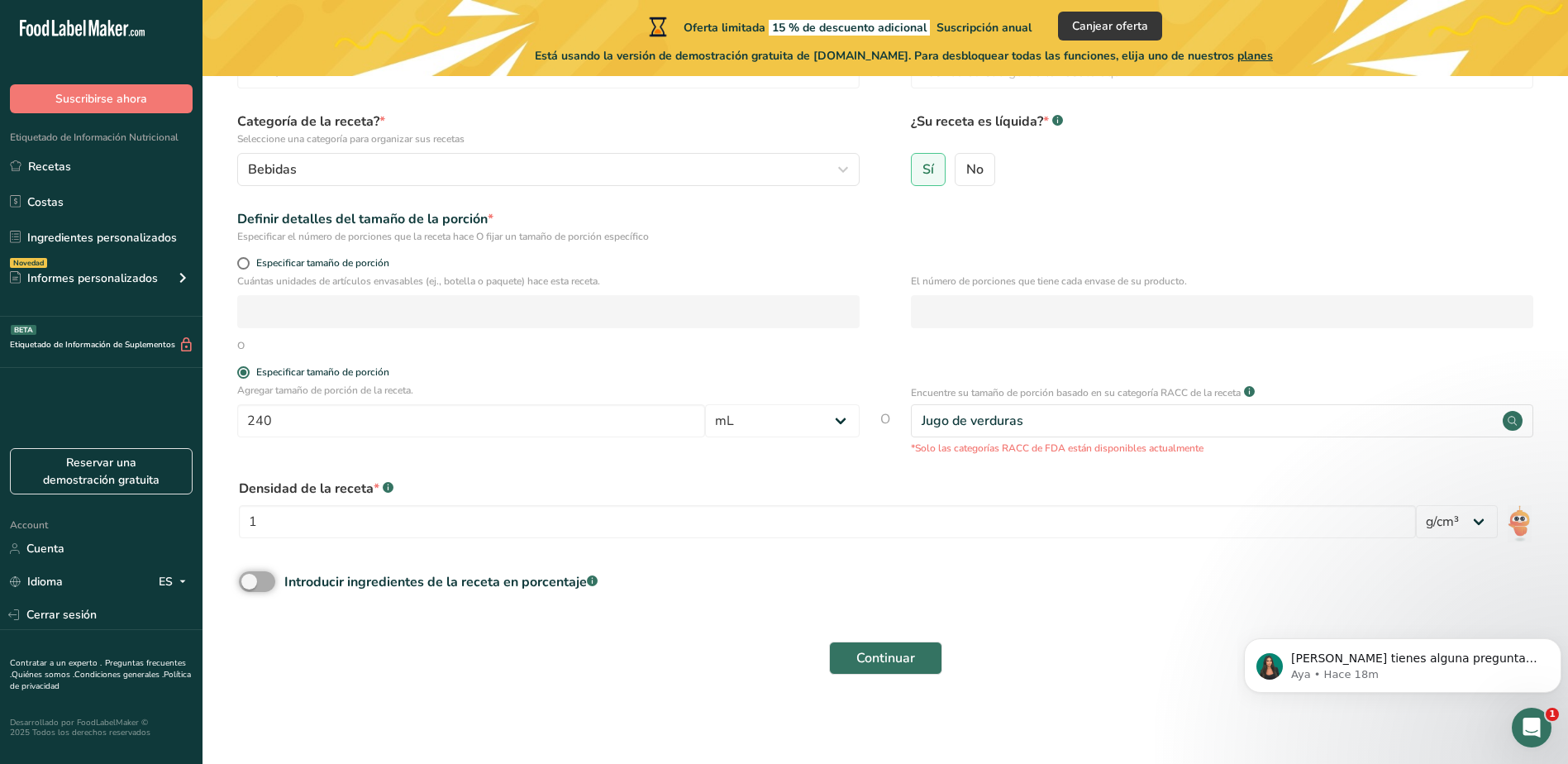
scroll to position [124, 0]
click at [925, 663] on button "Continuar" at bounding box center [885, 658] width 113 height 33
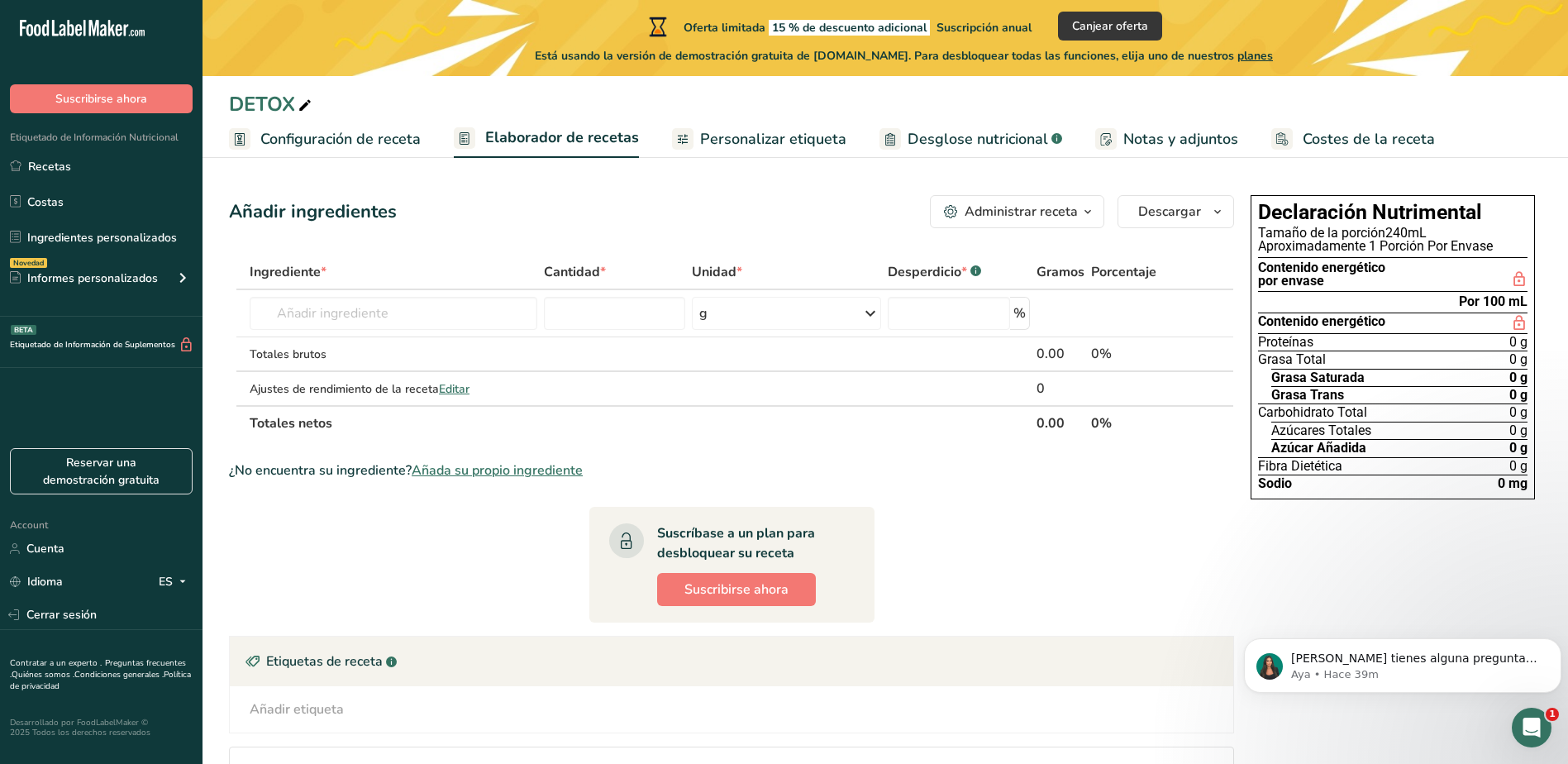
click at [1414, 227] on div "Tamaño de la porción 240mL" at bounding box center [1392, 233] width 270 height 13
click at [447, 394] on span "Editar" at bounding box center [455, 388] width 31 height 16
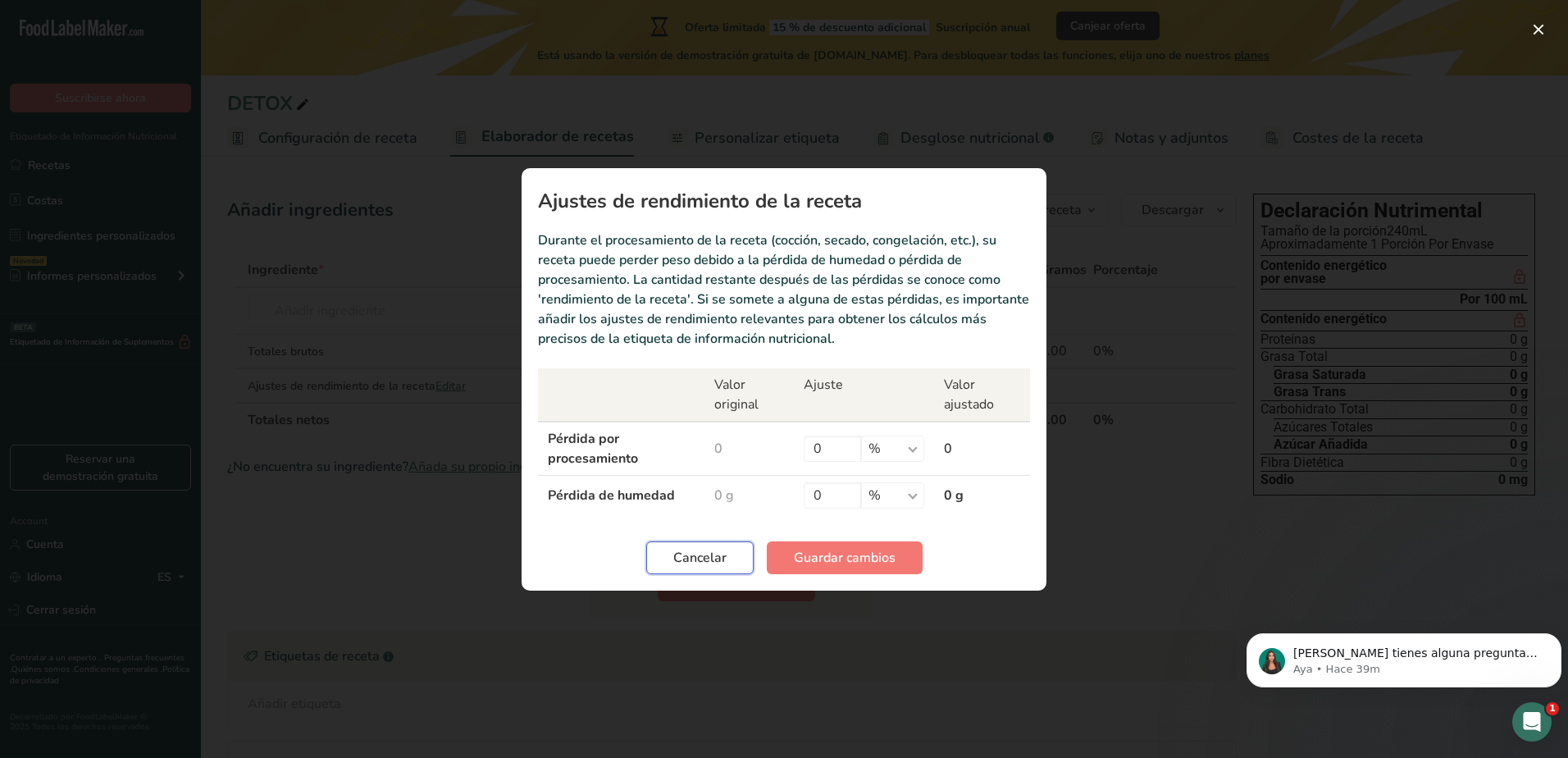
click at [713, 550] on span "Cancelar" at bounding box center [700, 557] width 53 height 20
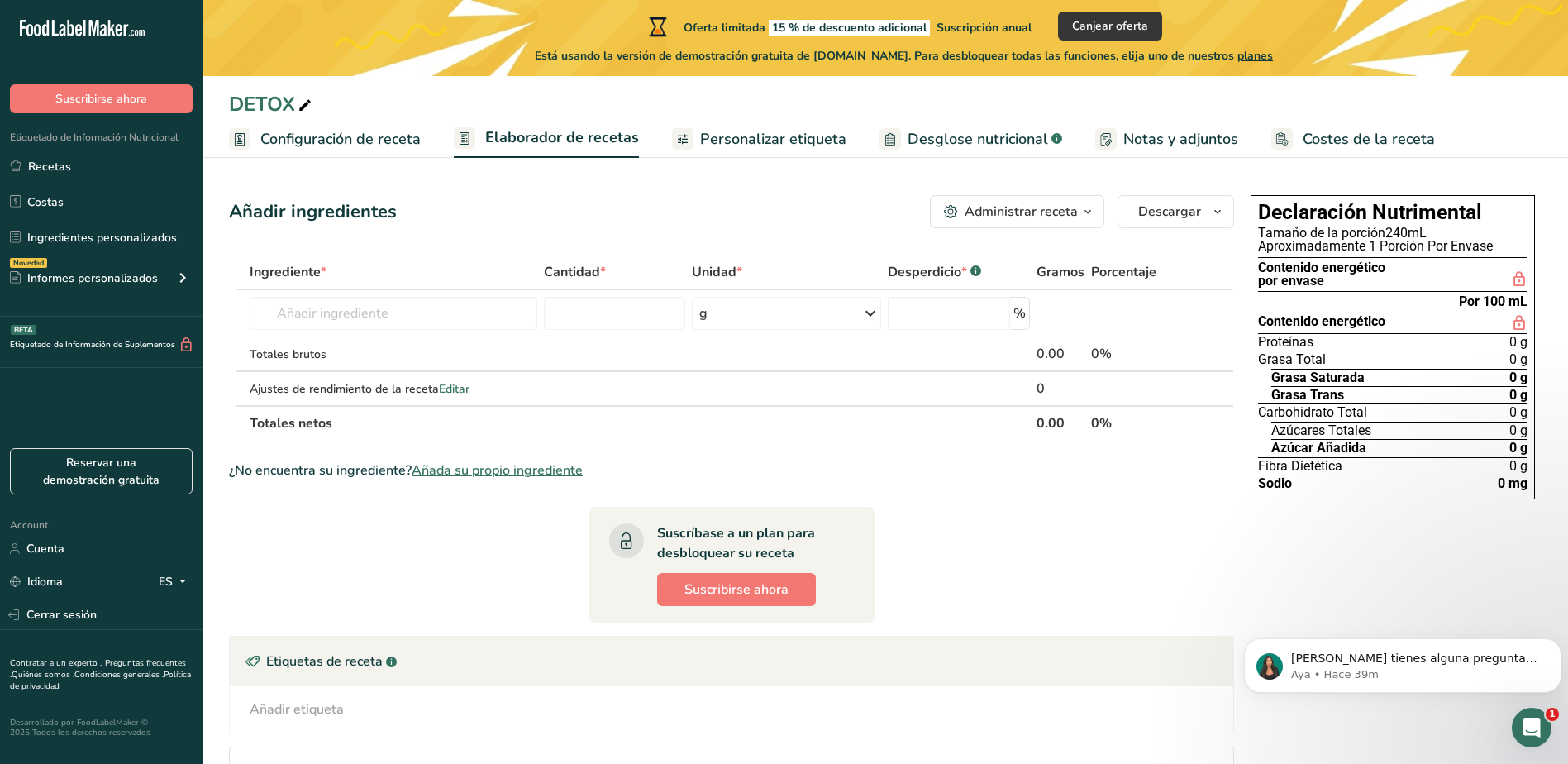
click at [377, 132] on span "Configuración de receta" at bounding box center [340, 140] width 160 height 22
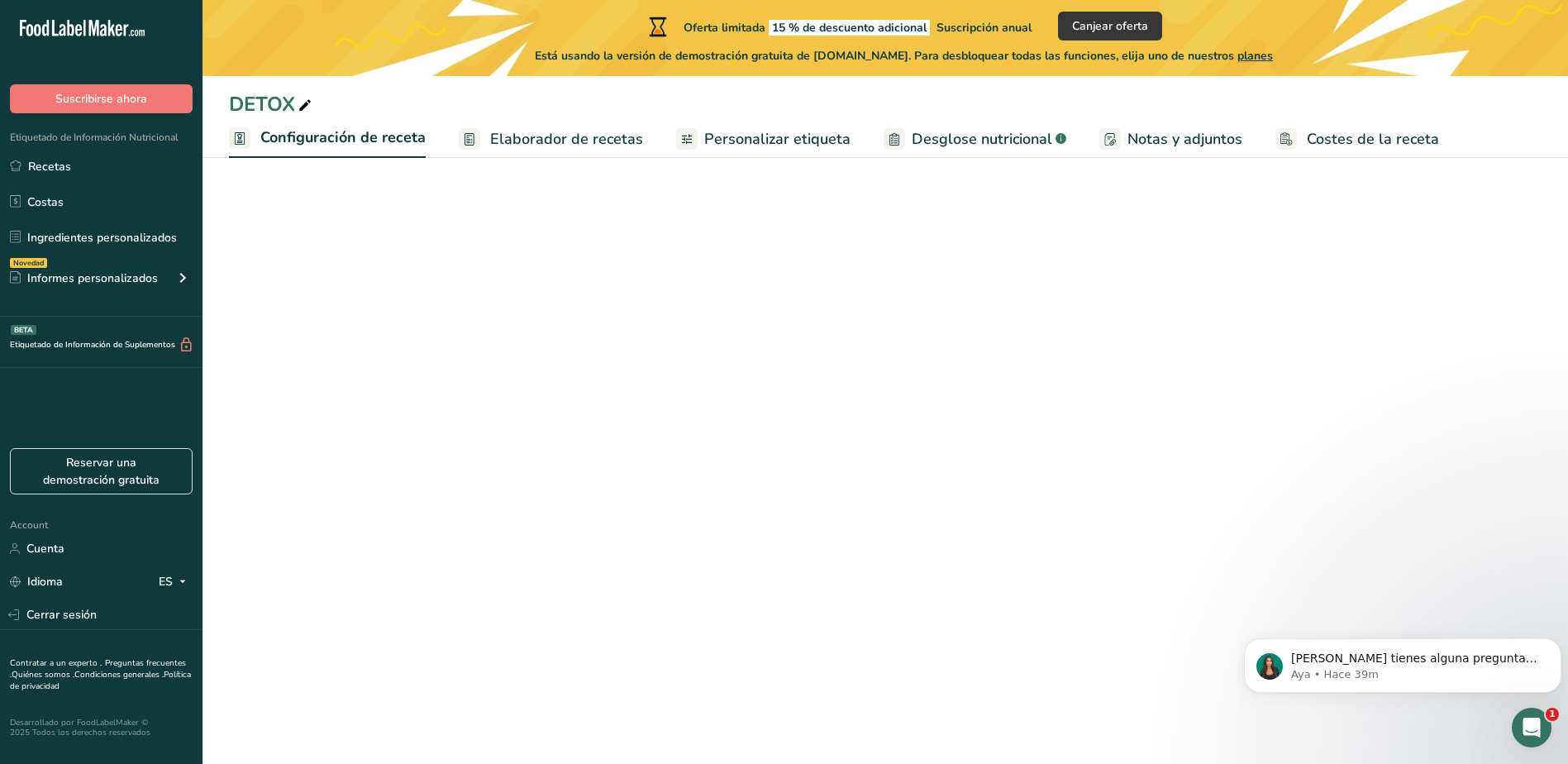
select select "17"
select select "22"
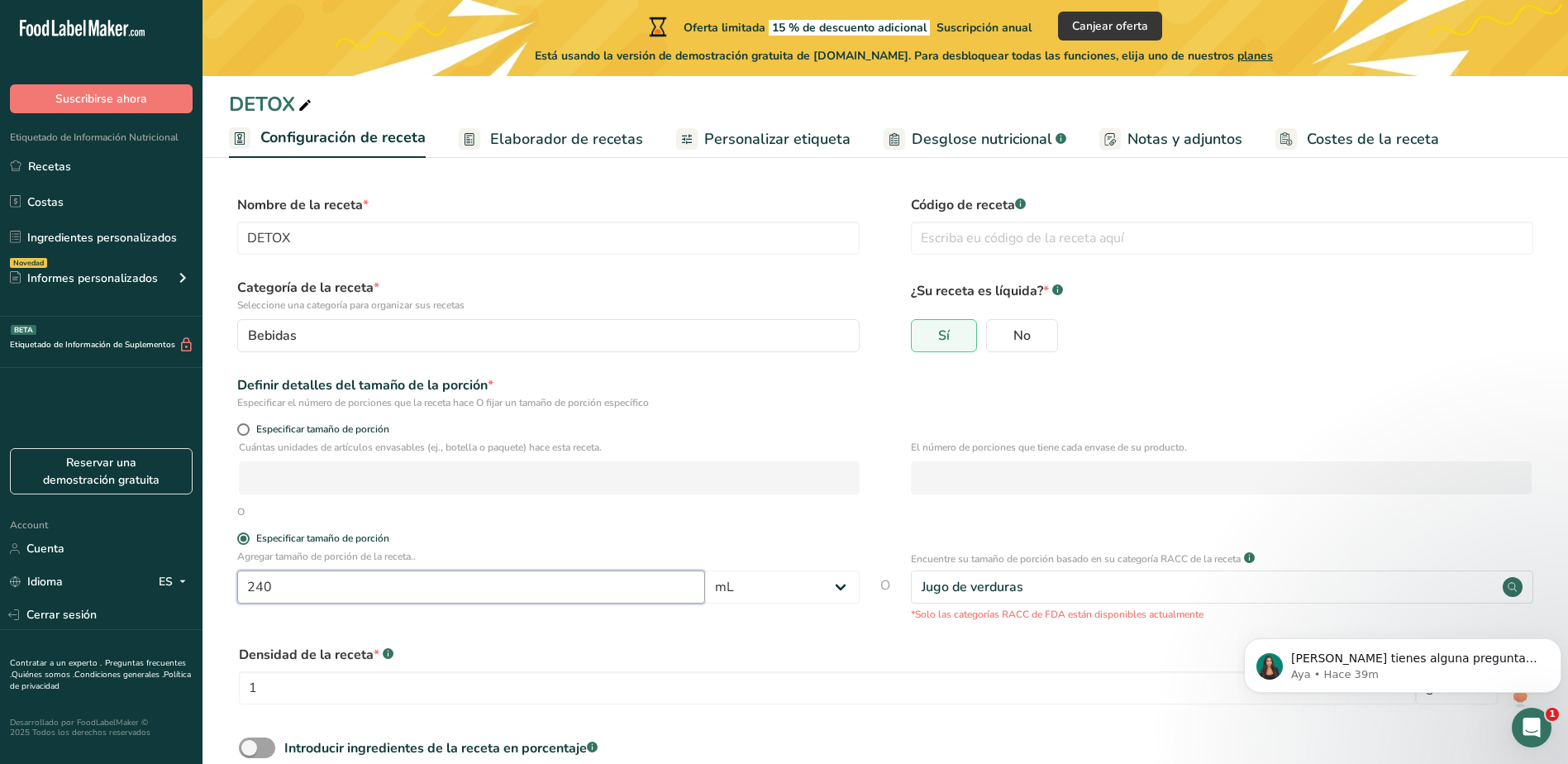
click at [358, 601] on input "240" at bounding box center [470, 587] width 468 height 33
drag, startPoint x: 290, startPoint y: 594, endPoint x: 155, endPoint y: 593, distance: 135.0
click at [153, 592] on div ".a-20{fill:#fff;} Suscribirse ahora Etiquetado de Información Nutricional Recet…" at bounding box center [784, 432] width 1568 height 864
type input "299.999"
drag, startPoint x: 264, startPoint y: 227, endPoint x: 177, endPoint y: 224, distance: 87.1
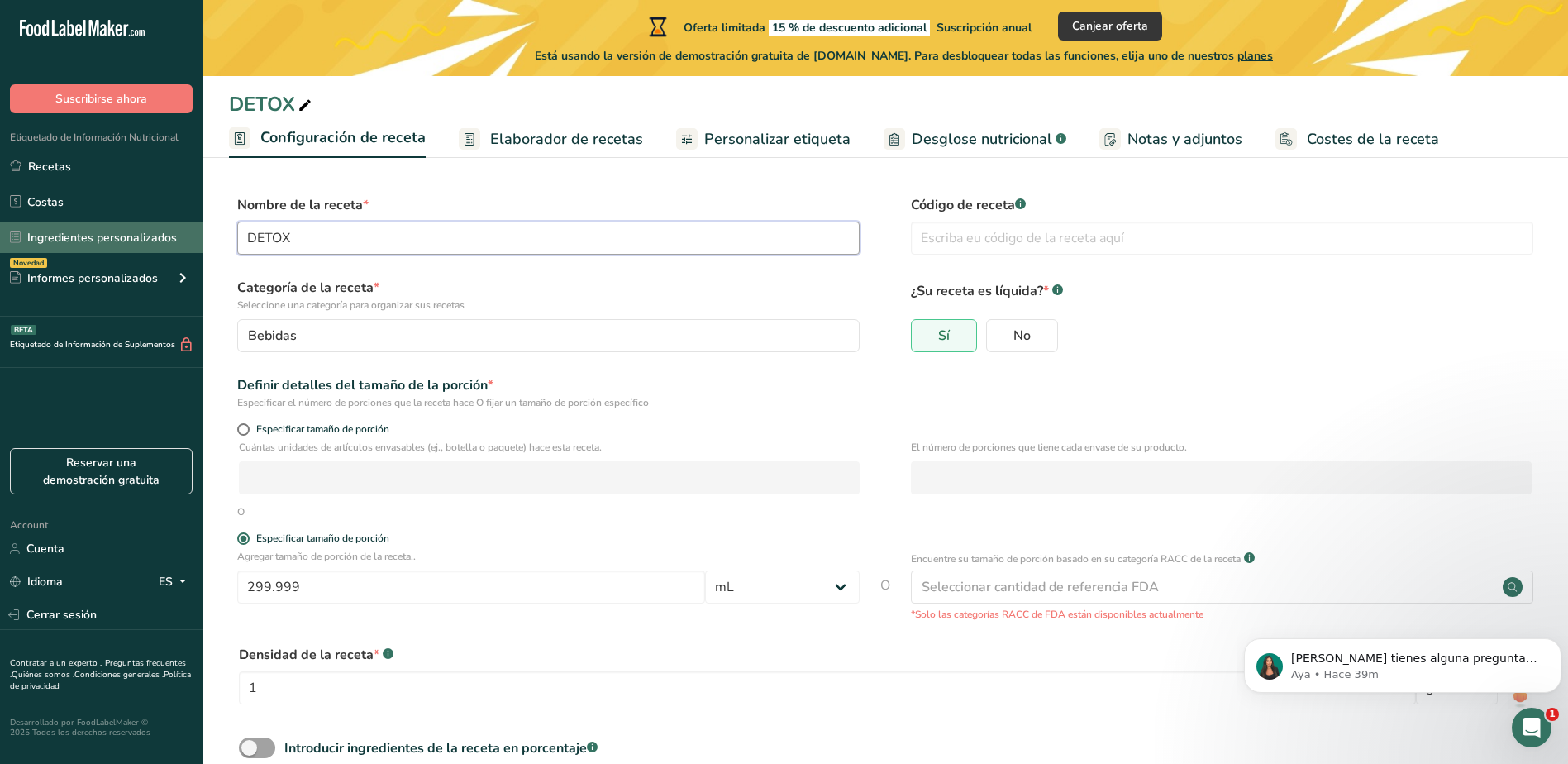
click at [177, 224] on div ".a-20{fill:#fff;} Suscribirse ahora Etiquetado de Información Nutricional Recet…" at bounding box center [784, 432] width 1568 height 864
type input "[PERSON_NAME] GO"
click at [1022, 237] on input "text" at bounding box center [1222, 238] width 623 height 33
click at [805, 251] on input "[PERSON_NAME] GO" at bounding box center [548, 238] width 623 height 33
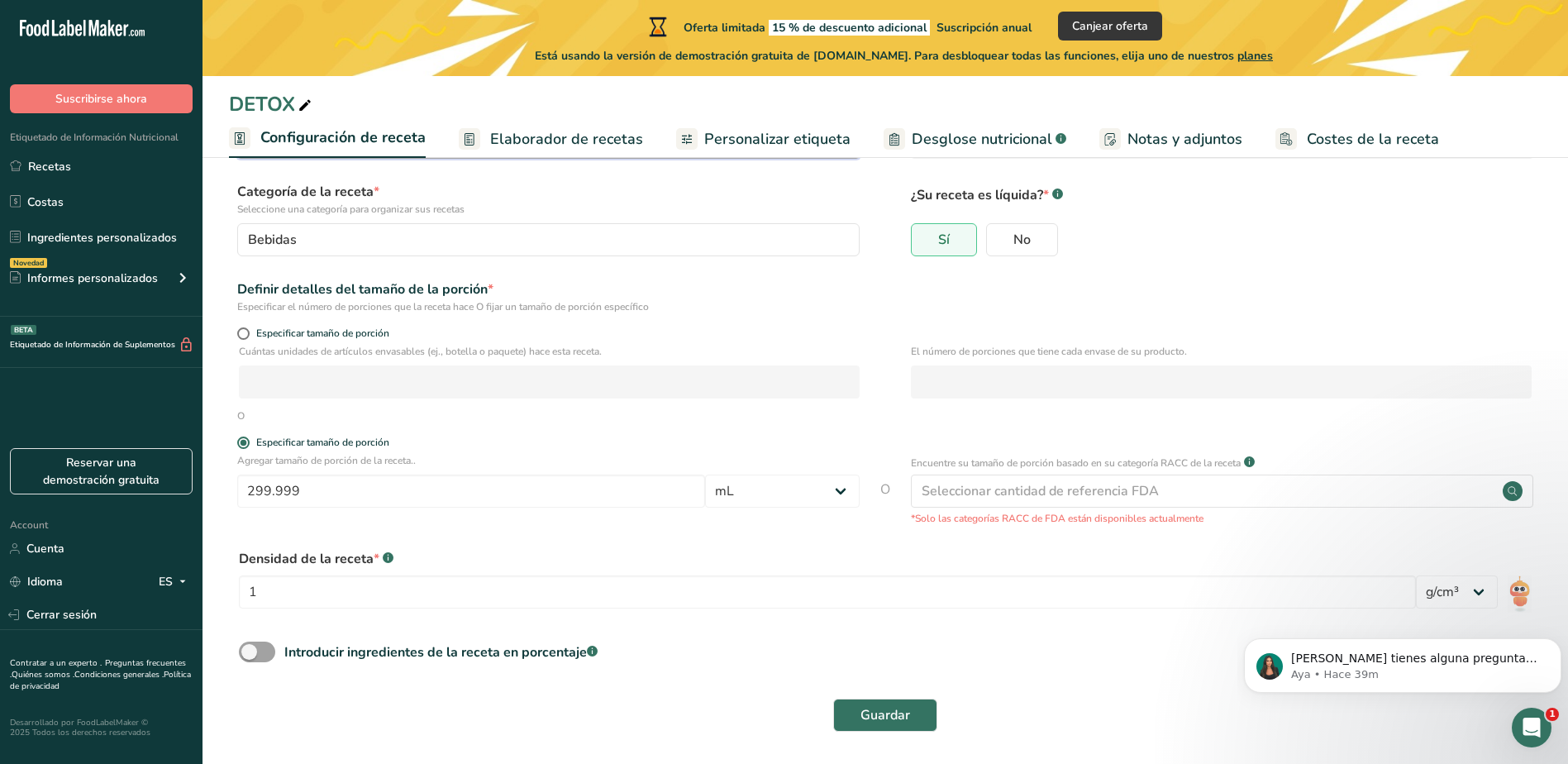
scroll to position [100, 0]
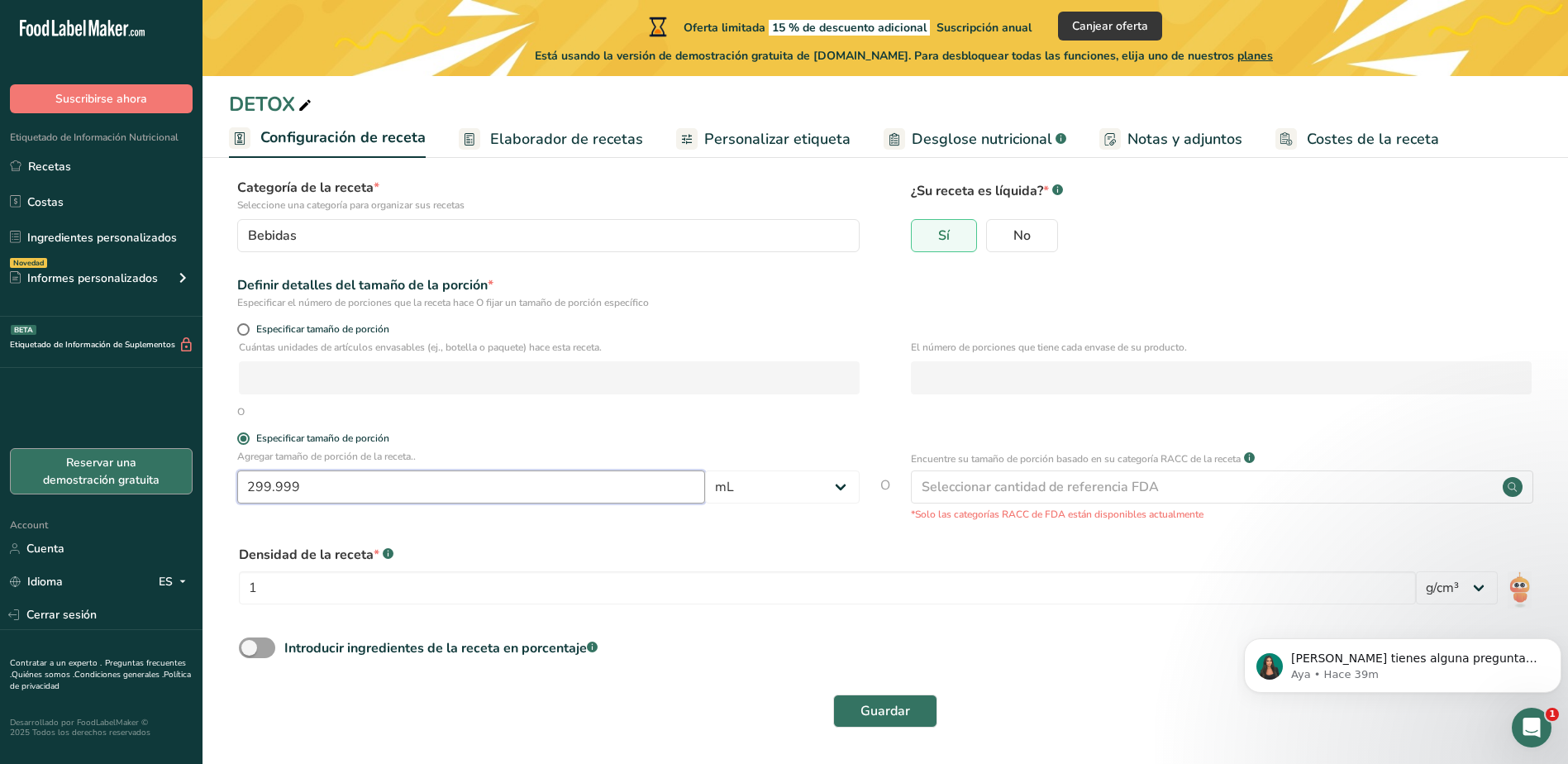
drag, startPoint x: 329, startPoint y: 488, endPoint x: 74, endPoint y: 481, distance: 255.1
click at [74, 481] on div ".a-20{fill:#fff;} Suscribirse ahora Etiquetado de Información Nutricional Recet…" at bounding box center [784, 332] width 1568 height 864
type input "300"
click at [685, 647] on div "Introducir ingredientes de la receta en porcentaje .a-a{fill:#347362;}.b-a{fill…" at bounding box center [886, 654] width 1313 height 34
click at [920, 710] on button "Guardar" at bounding box center [885, 711] width 104 height 33
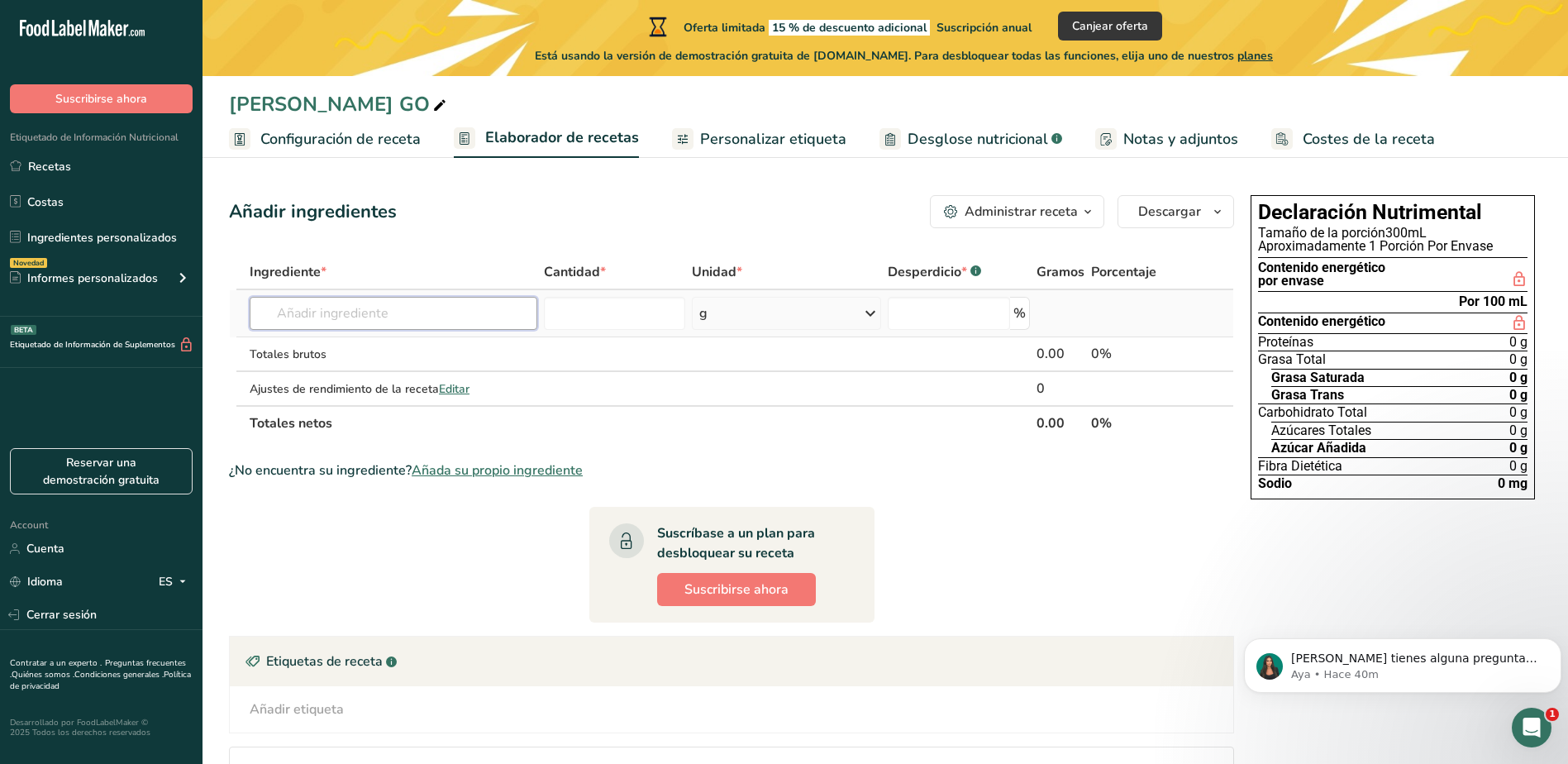
click at [398, 319] on input "text" at bounding box center [394, 313] width 288 height 33
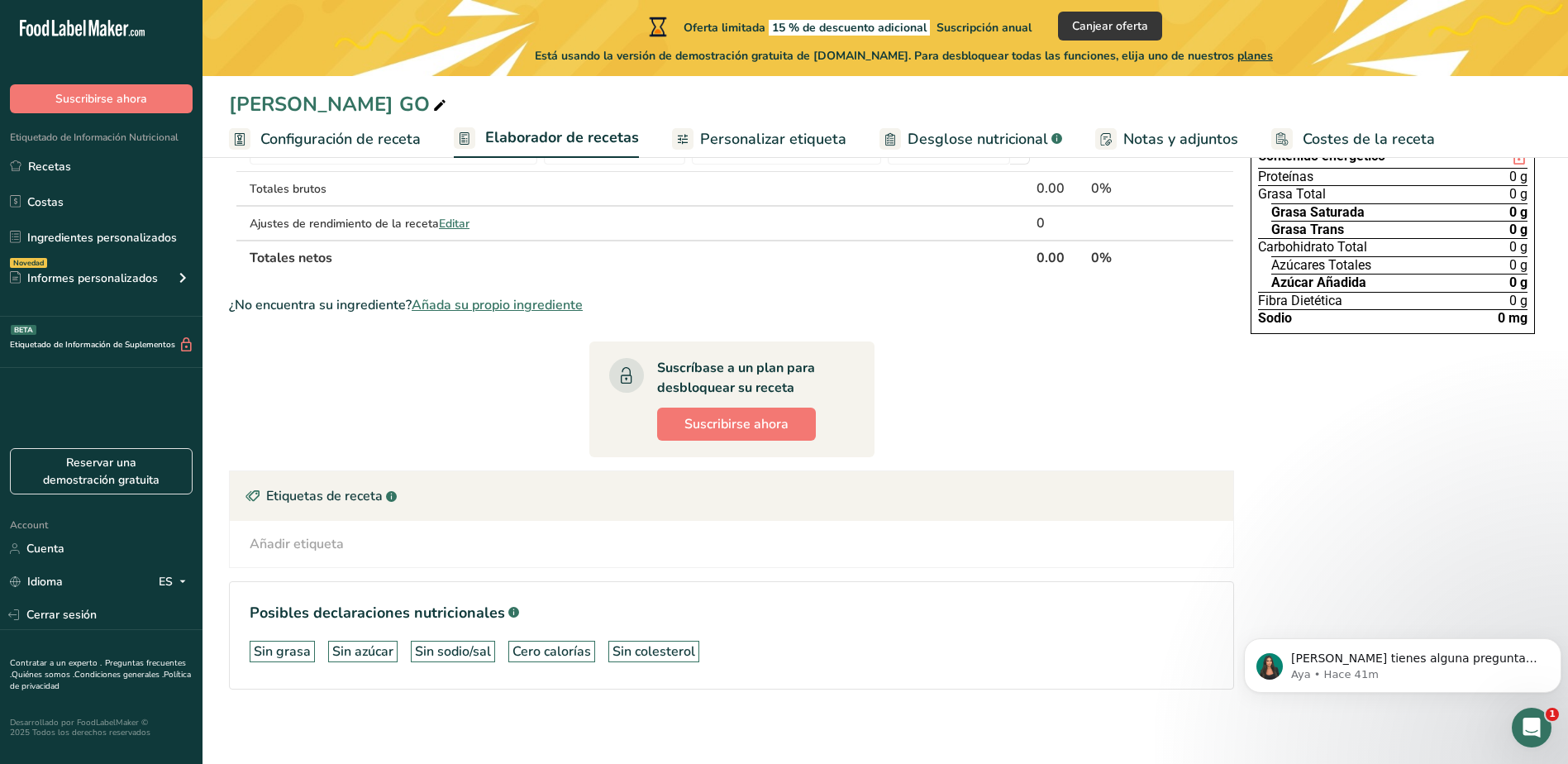
scroll to position [171, 0]
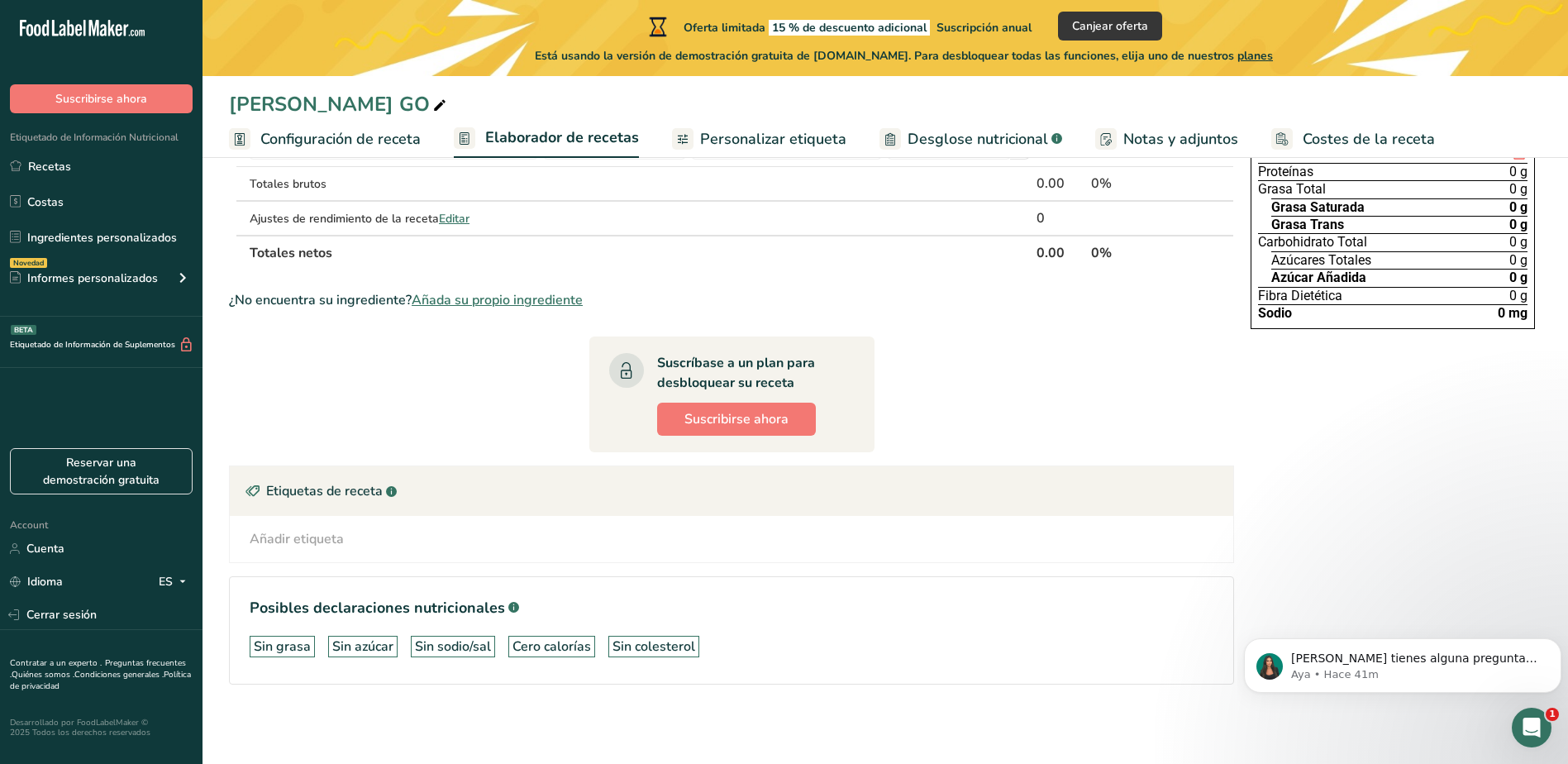
click at [412, 543] on div "Añadir etiqueta Etiquetas estándar Etiquetas personalizadas Fuente de antioxida…" at bounding box center [731, 538] width 977 height 20
click at [299, 552] on div "Añadir etiqueta Etiquetas estándar Etiquetas personalizadas Fuente de antioxida…" at bounding box center [731, 539] width 1004 height 47
click at [293, 536] on div "Añadir etiqueta" at bounding box center [296, 538] width 94 height 20
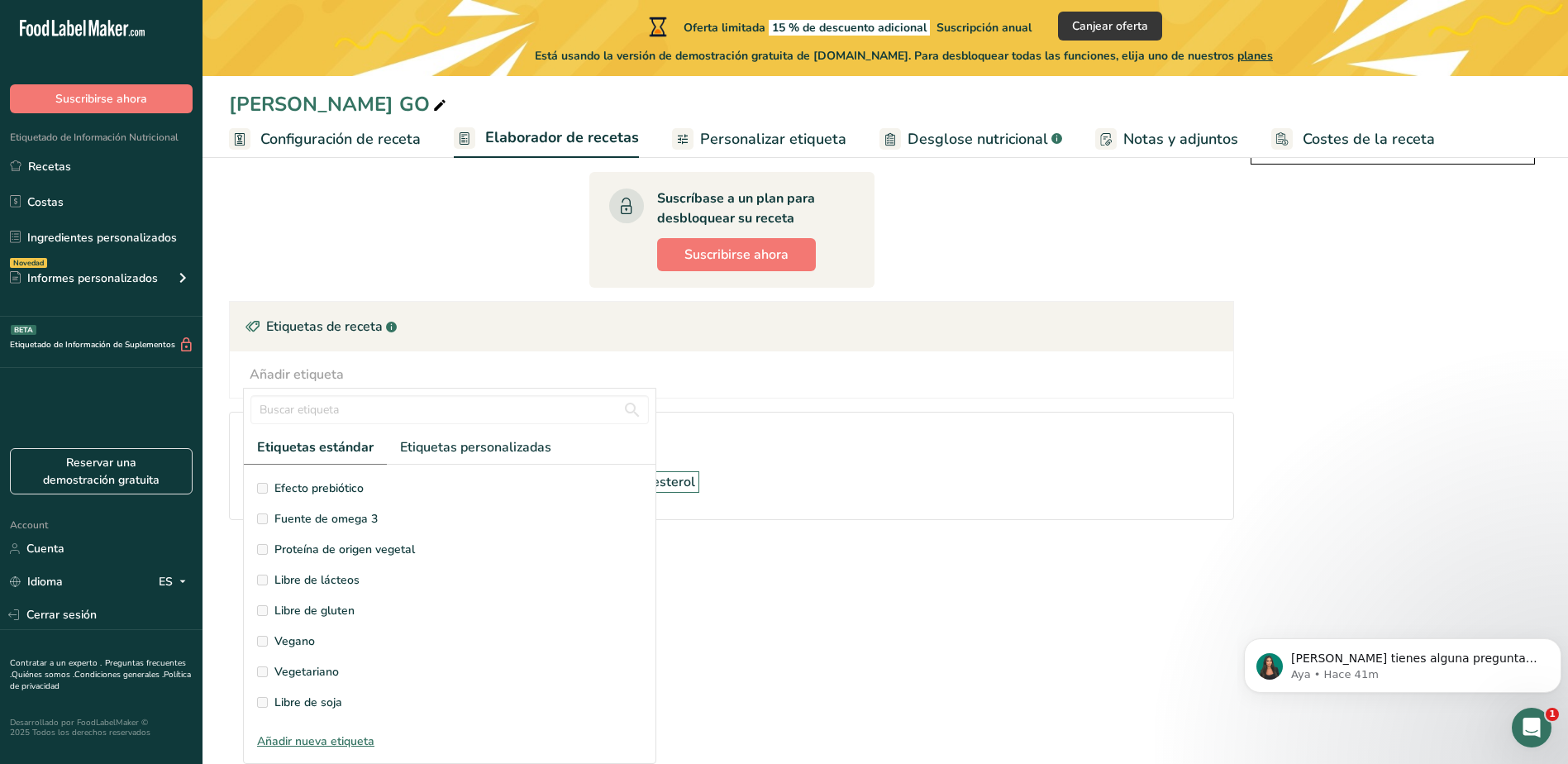
scroll to position [0, 0]
click at [337, 609] on span "Libre de lácteos" at bounding box center [317, 609] width 85 height 17
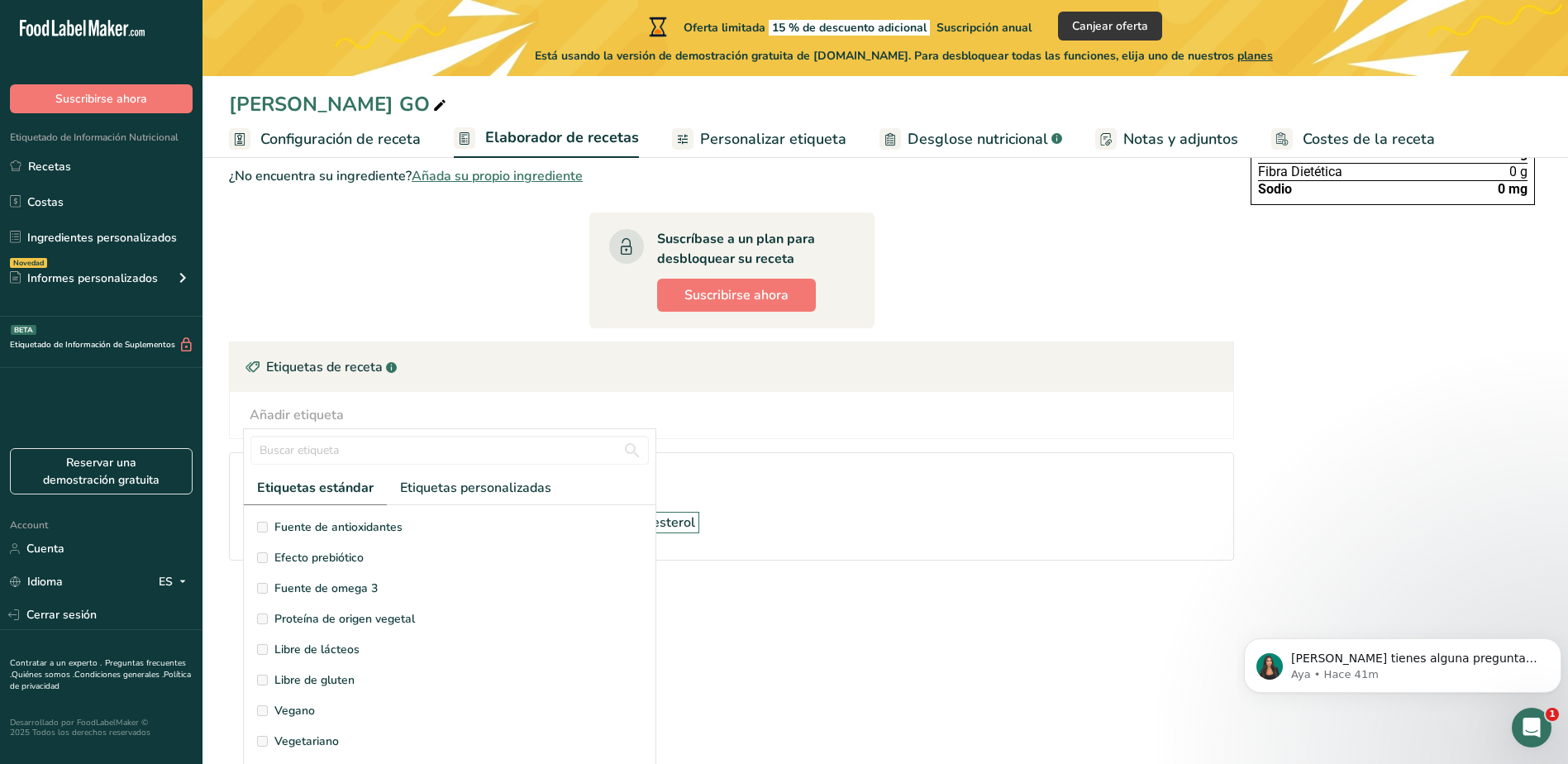
scroll to position [165, 0]
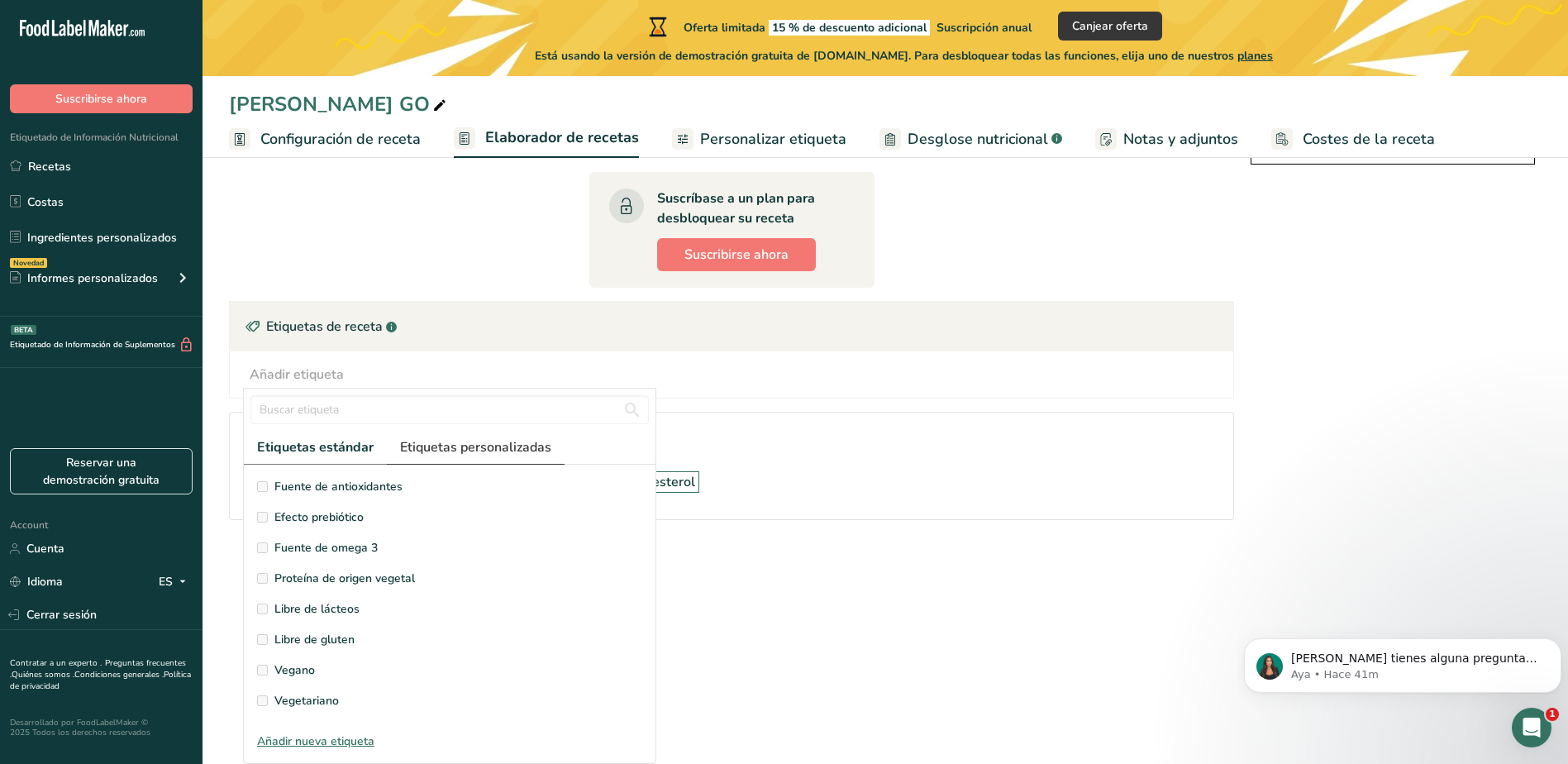
click at [463, 444] on span "Etiquetas personalizadas" at bounding box center [476, 447] width 152 height 20
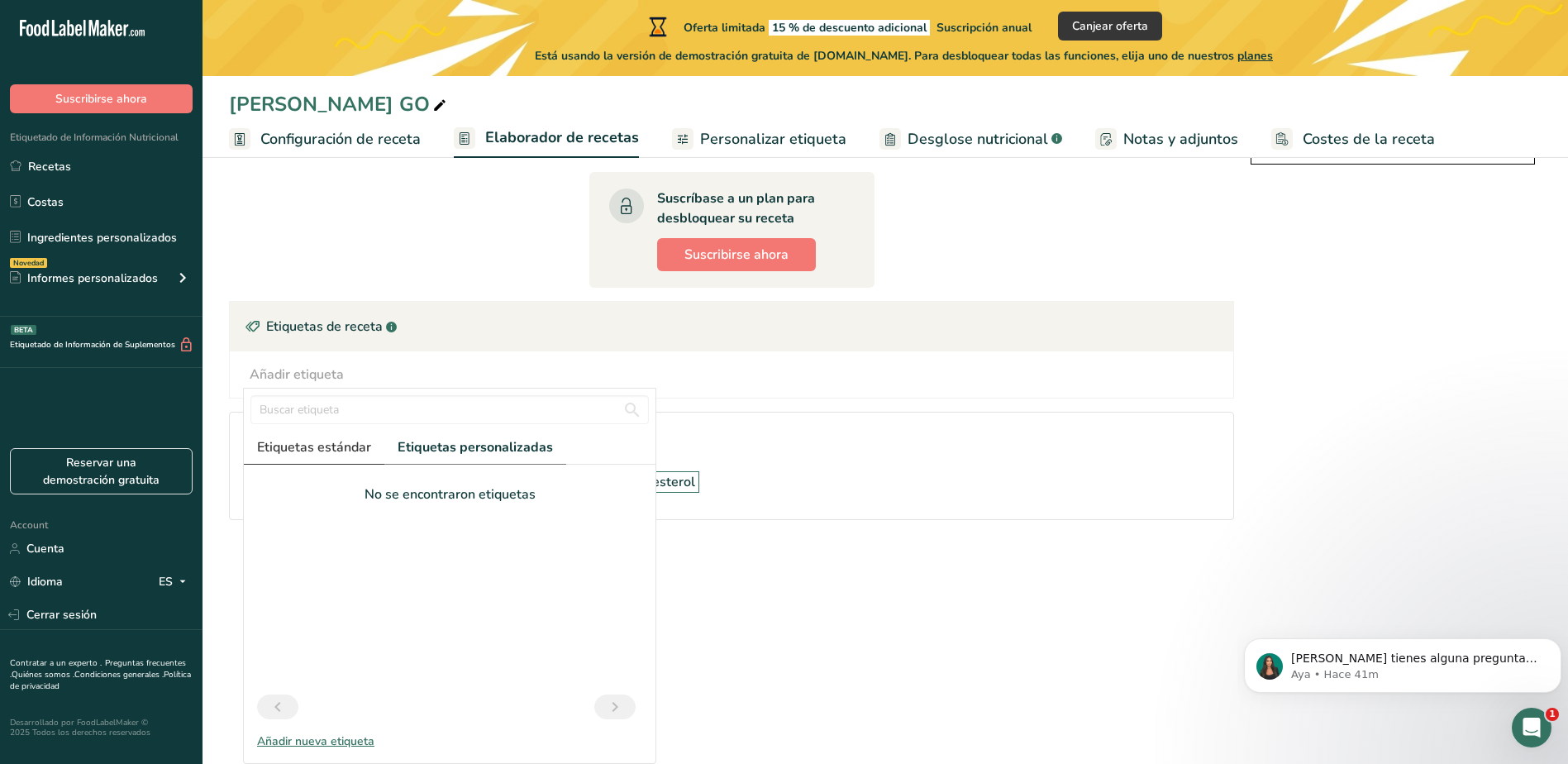
click at [321, 449] on span "Etiquetas estándar" at bounding box center [314, 447] width 114 height 20
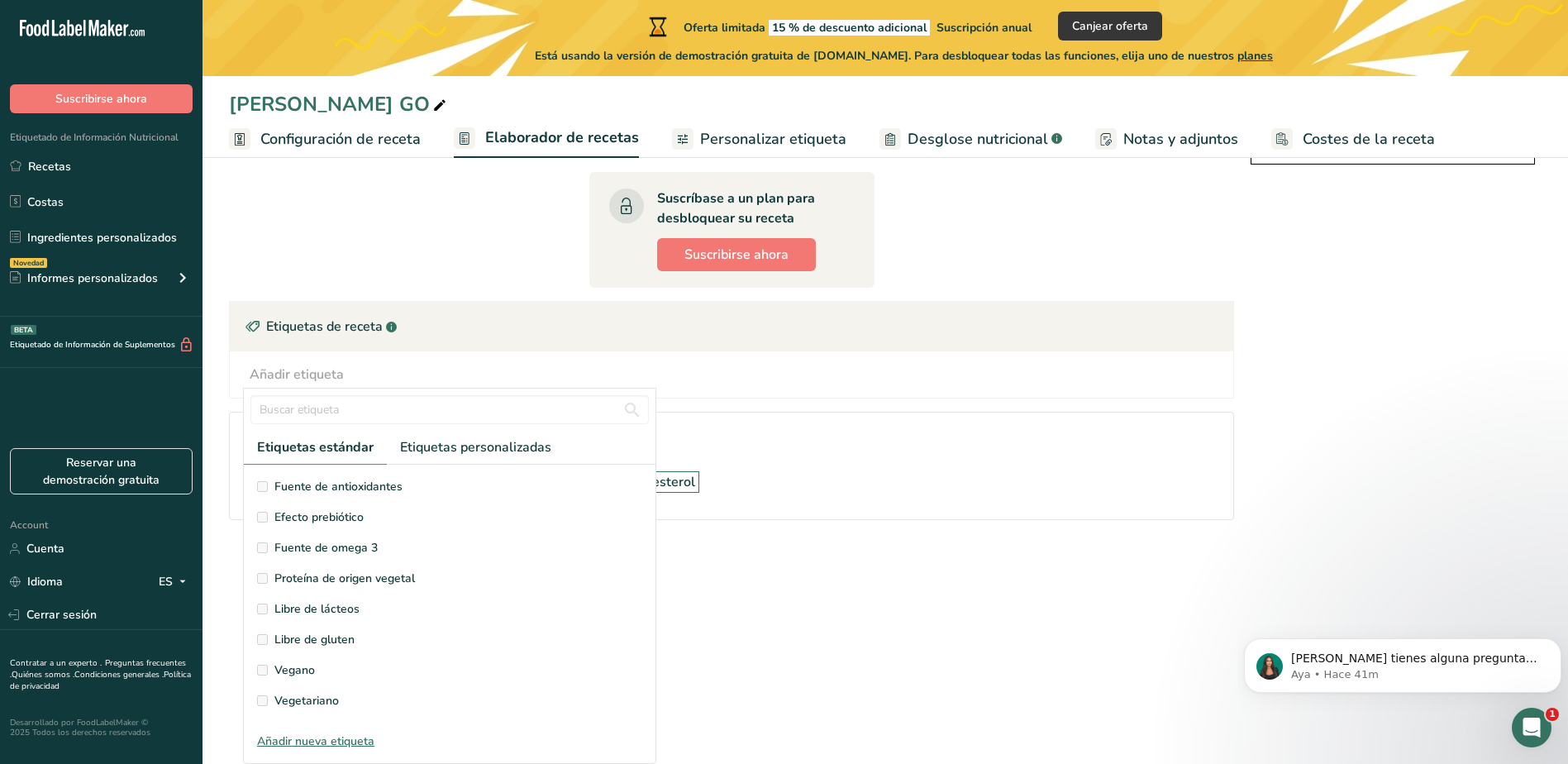
click at [289, 478] on span "Fuente de antioxidantes" at bounding box center [339, 487] width 128 height 17
click at [285, 486] on span "Fuente de antioxidantes" at bounding box center [339, 487] width 128 height 17
click at [322, 612] on span "Sin aditivos sintéticos" at bounding box center [332, 612] width 114 height 17
click at [766, 630] on main "Oferta limitada 15 % de descuento adicional Suscripción anual Canjear oferta Es…" at bounding box center [784, 296] width 1568 height 934
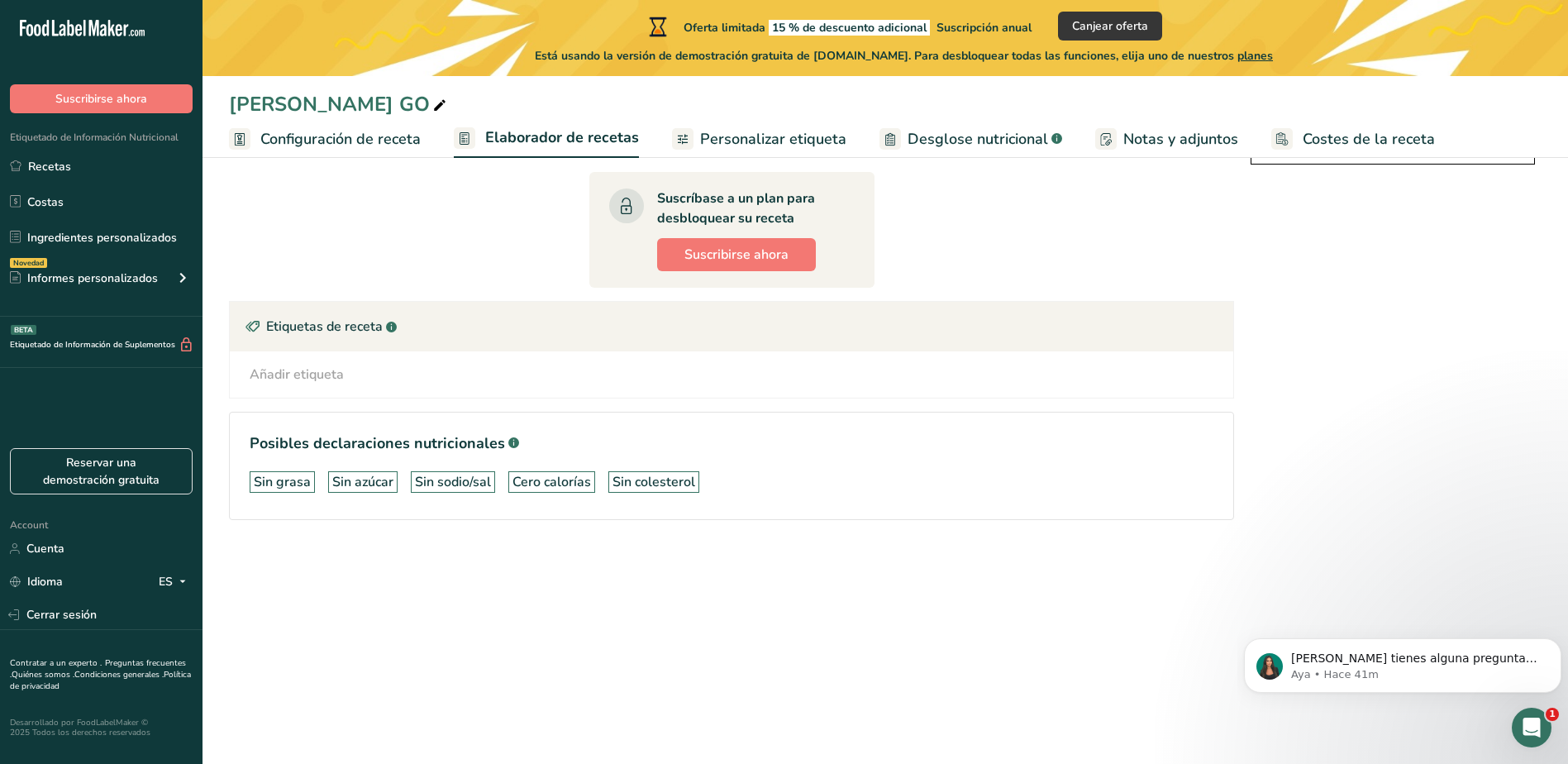
scroll to position [0, 0]
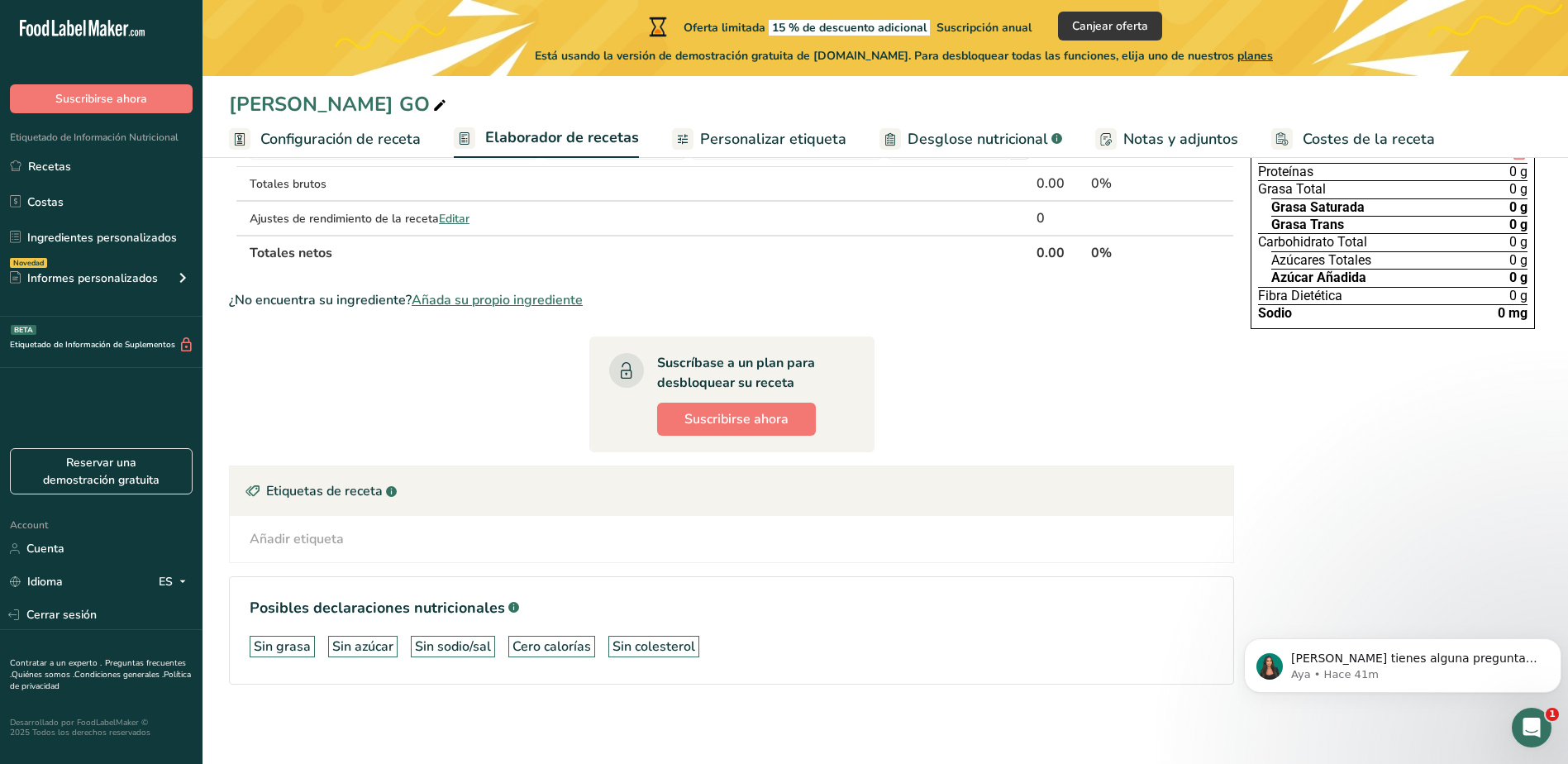
click at [407, 643] on div "Sin grasa Sin azúcar Sin sodio/[PERSON_NAME] calorías Sin colesterol" at bounding box center [731, 646] width 964 height 34
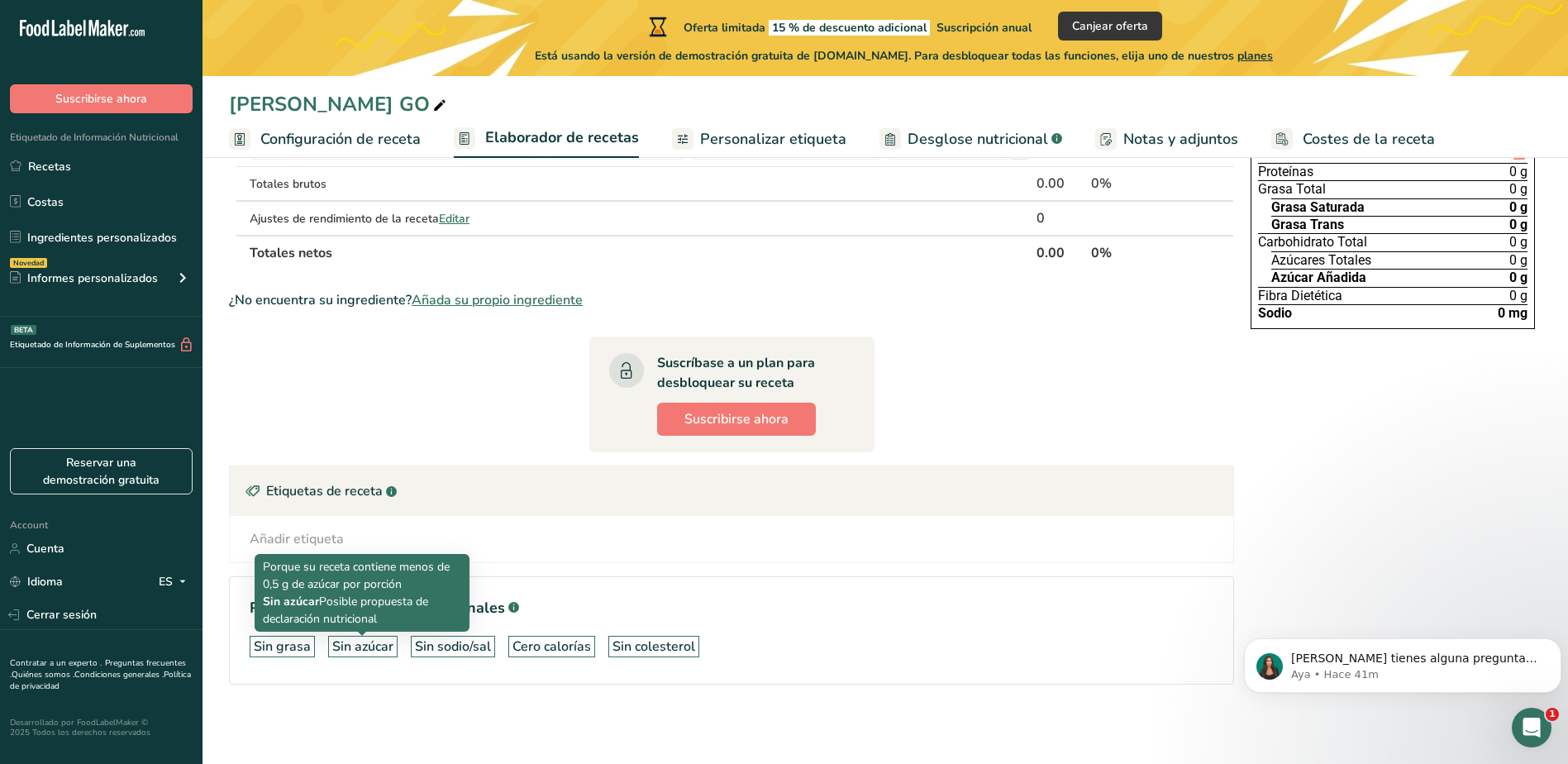
click at [385, 643] on div "Sin azúcar" at bounding box center [363, 646] width 61 height 20
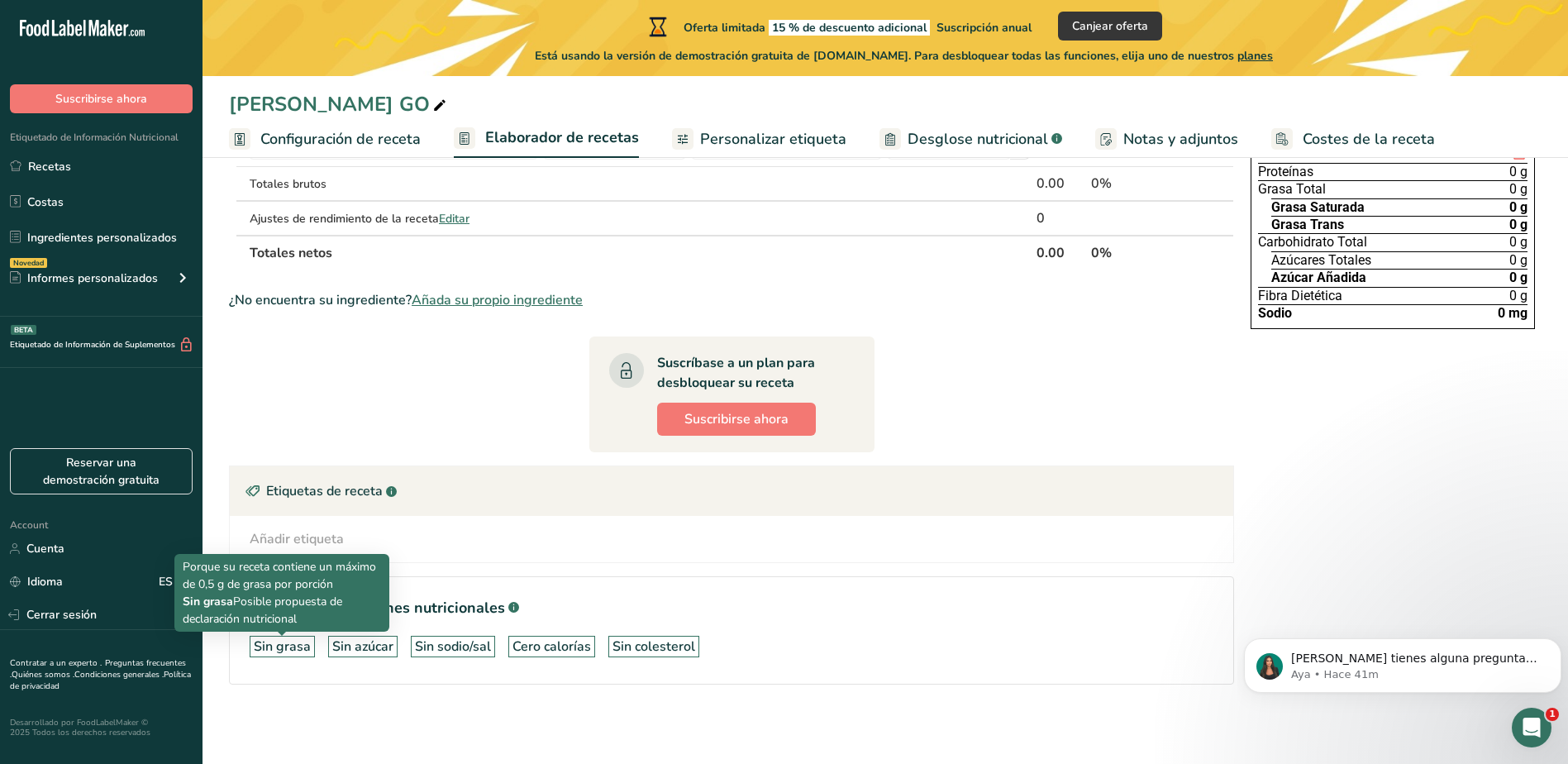
click at [271, 644] on div "Sin grasa" at bounding box center [283, 646] width 57 height 20
